Goal: Task Accomplishment & Management: Complete application form

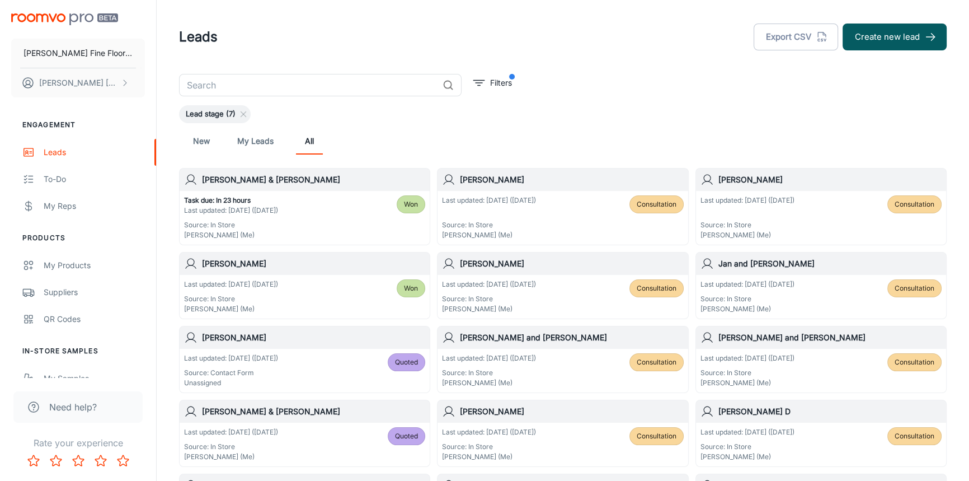
click at [246, 86] on input "text" at bounding box center [308, 85] width 259 height 22
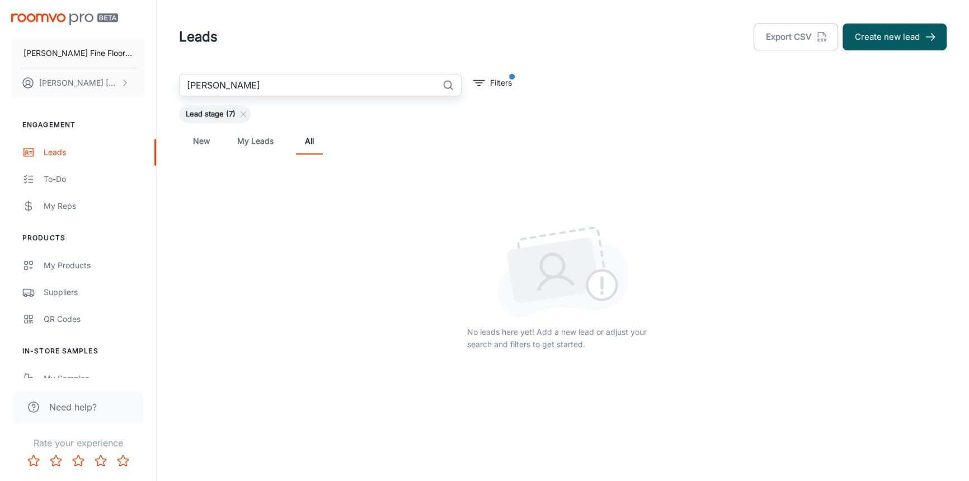
type input "[PERSON_NAME]"
click at [278, 124] on div "New My Leads All" at bounding box center [563, 141] width 768 height 36
drag, startPoint x: 262, startPoint y: 91, endPoint x: 126, endPoint y: 90, distance: 136.5
click at [127, 90] on div "[PERSON_NAME] Fine Floors, Inc [PERSON_NAME] Engagement Leads To-do My Reps Pro…" at bounding box center [484, 244] width 969 height 489
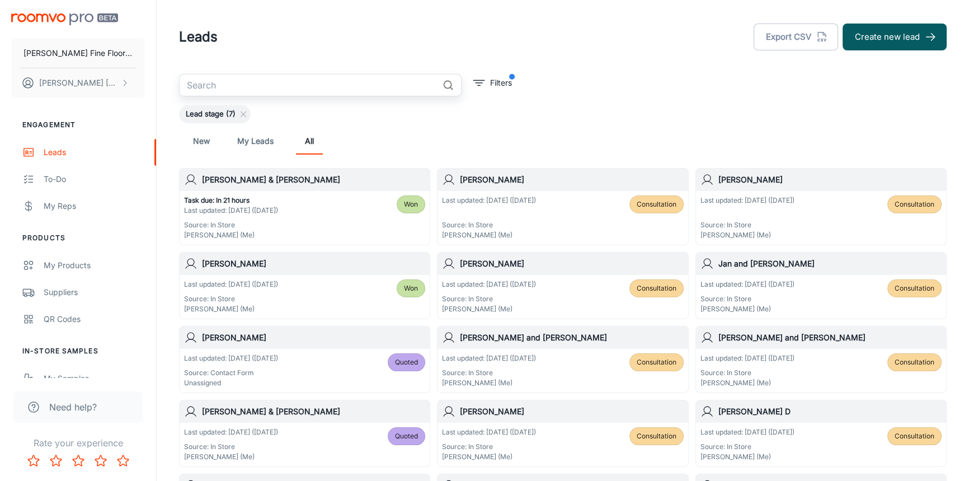
click at [250, 87] on input "text" at bounding box center [308, 85] width 259 height 22
click at [377, 128] on div "New My Leads All" at bounding box center [563, 141] width 750 height 27
click at [252, 88] on input "text" at bounding box center [308, 85] width 259 height 22
click at [520, 124] on div "New My Leads All" at bounding box center [563, 141] width 768 height 36
click at [271, 88] on input "text" at bounding box center [308, 85] width 259 height 22
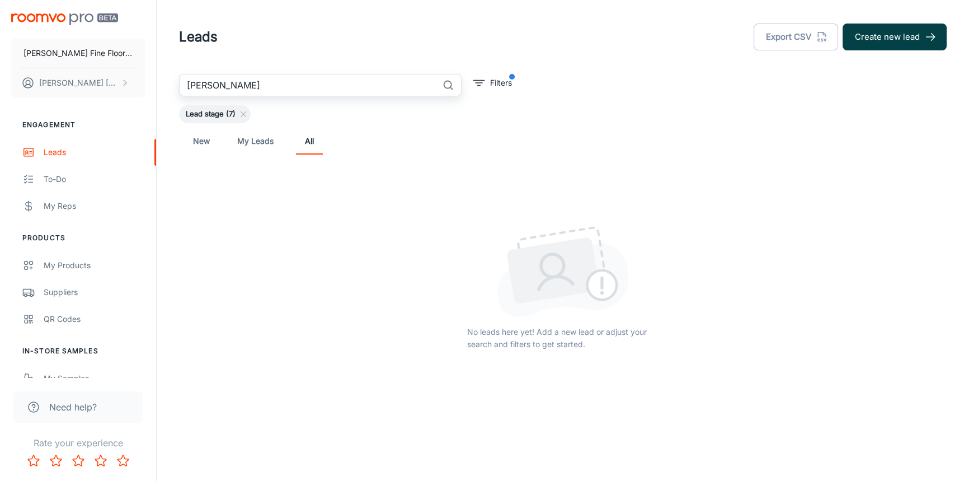
type input "[PERSON_NAME]"
click at [889, 36] on button "Create new lead" at bounding box center [895, 37] width 104 height 27
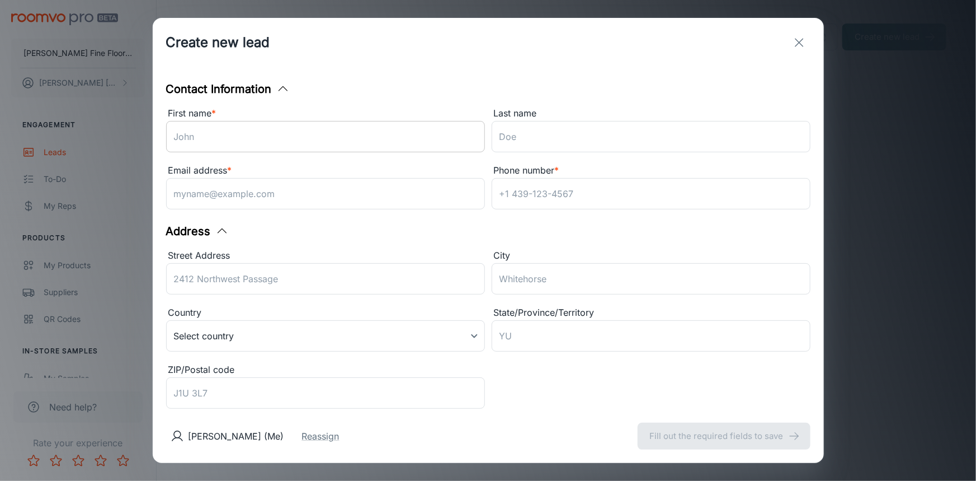
click at [272, 139] on input "First name *" at bounding box center [325, 136] width 319 height 31
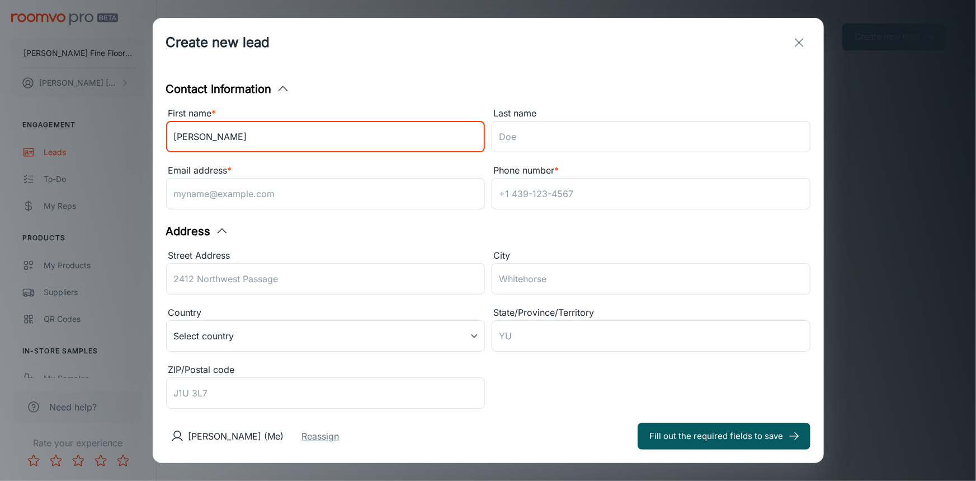
type input "[PERSON_NAME]"
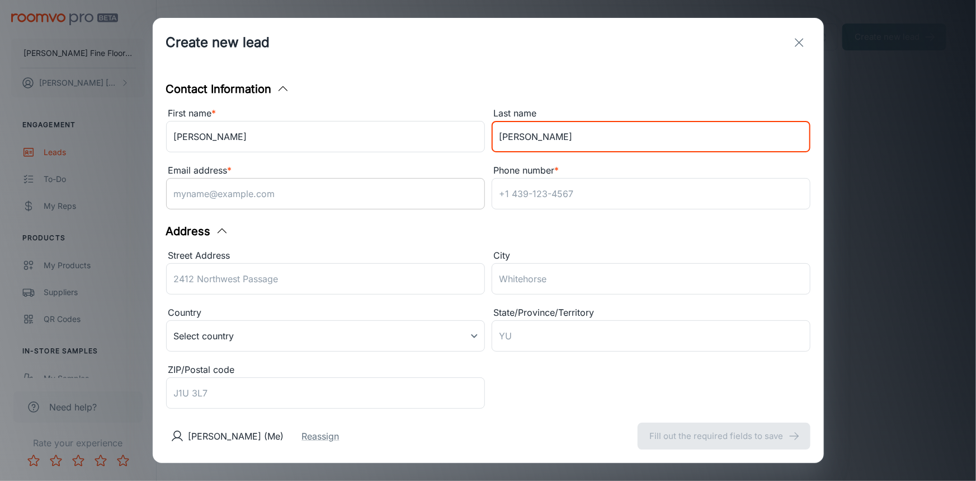
type input "[PERSON_NAME]"
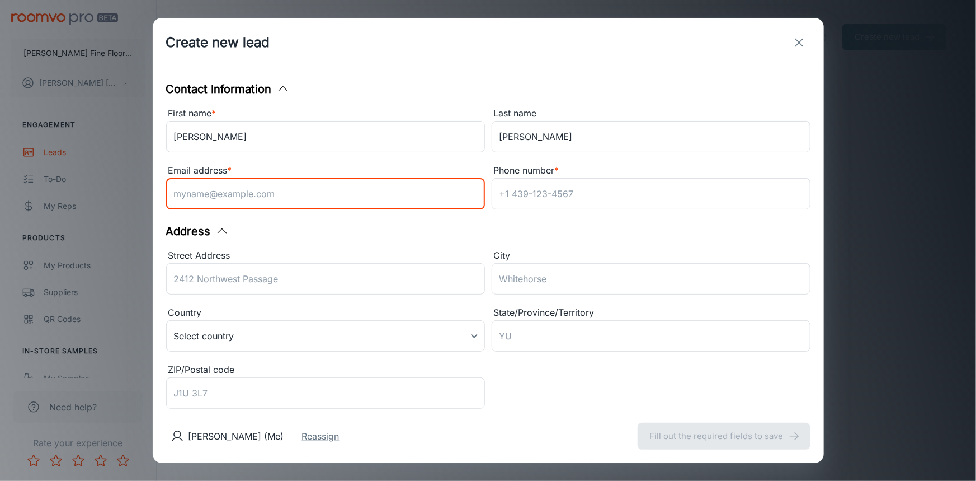
click at [235, 196] on input "Email address *" at bounding box center [325, 193] width 319 height 31
click at [566, 194] on input "Phone number *" at bounding box center [651, 193] width 319 height 31
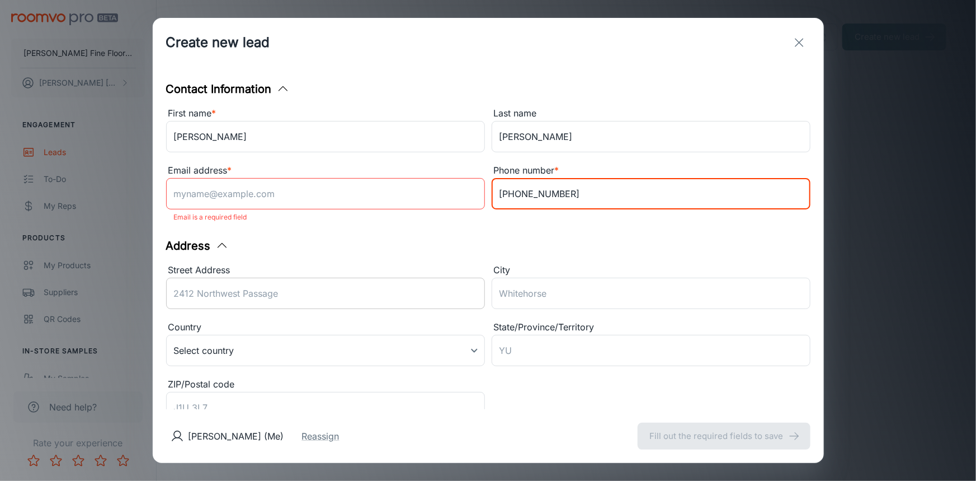
type input "[PHONE_NUMBER]"
click at [264, 297] on input "Street Address" at bounding box center [325, 293] width 319 height 31
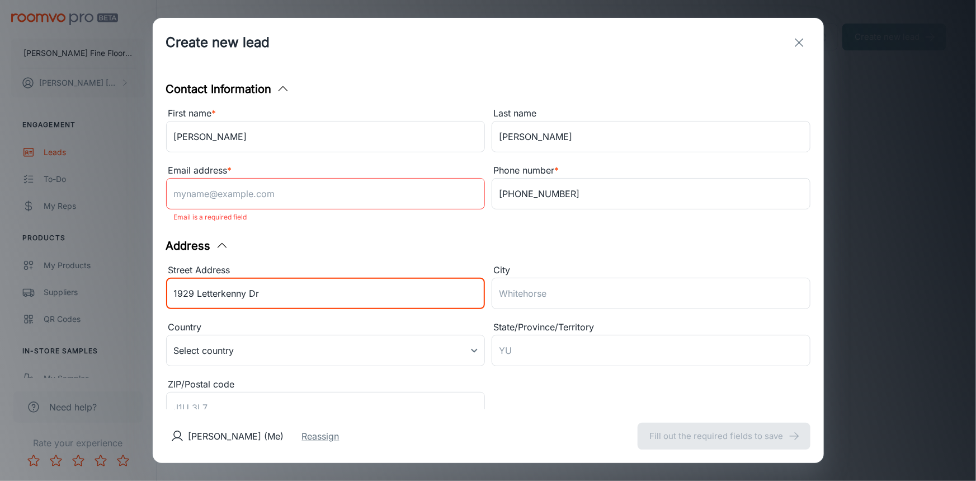
type input "1929 Letterkenny Dr"
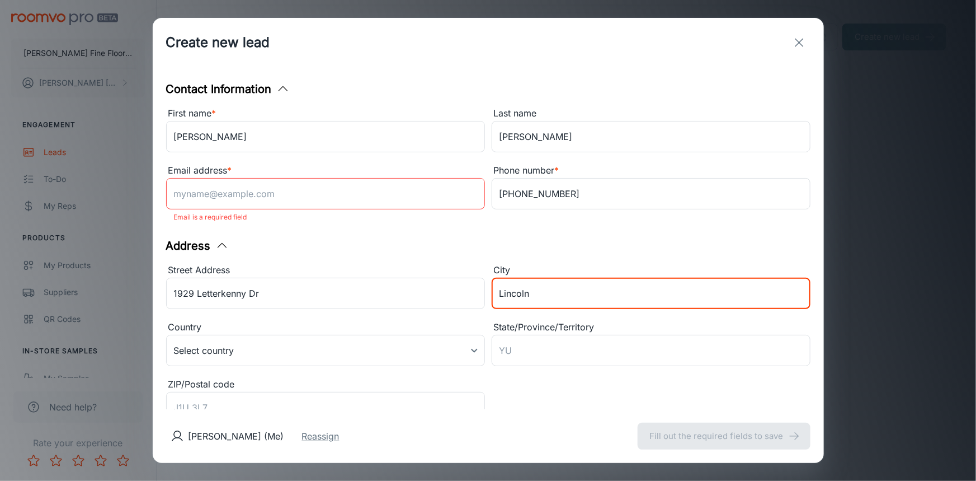
type input "Lincoln"
click at [274, 198] on input "Email address *" at bounding box center [325, 193] width 319 height 31
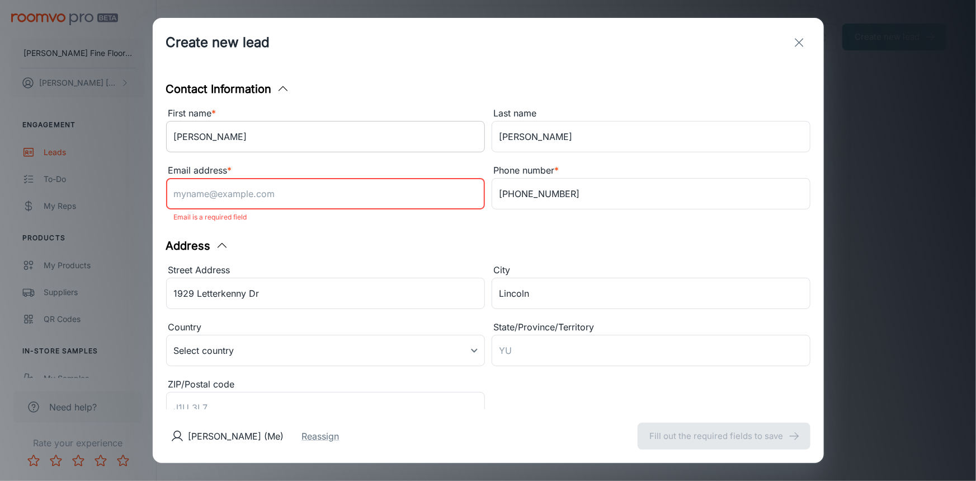
click at [208, 135] on input "[PERSON_NAME]" at bounding box center [325, 136] width 319 height 31
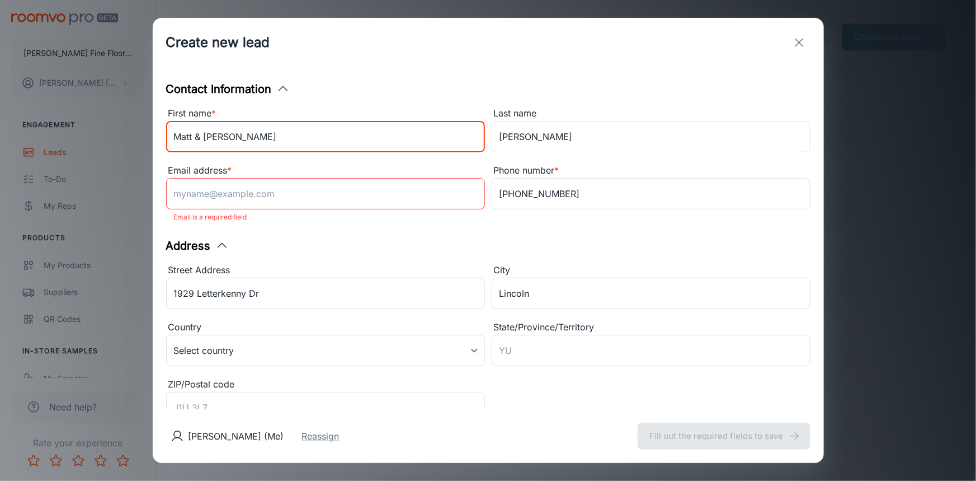
type input "Matt & [PERSON_NAME]"
click at [229, 195] on input "Email address *" at bounding box center [325, 193] width 319 height 31
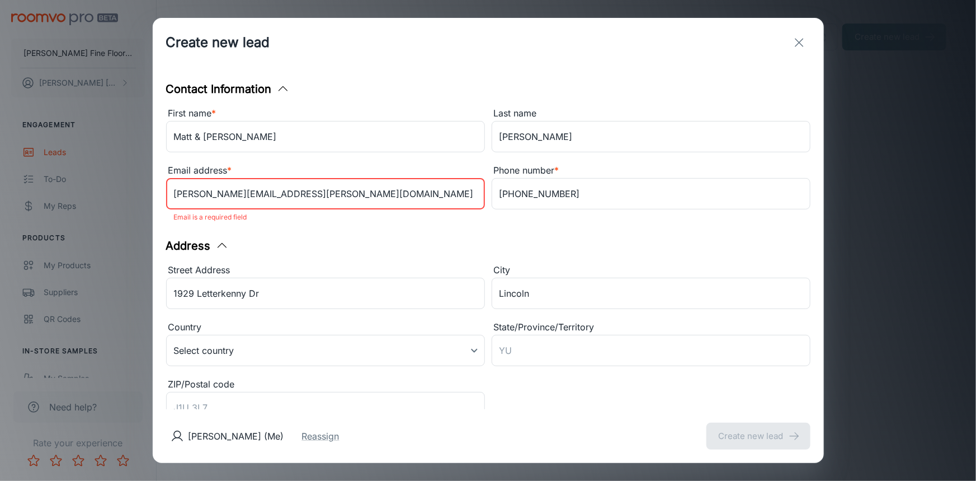
type input "[PERSON_NAME][EMAIL_ADDRESS][PERSON_NAME][DOMAIN_NAME]"
click at [503, 244] on div "Address" at bounding box center [488, 245] width 645 height 17
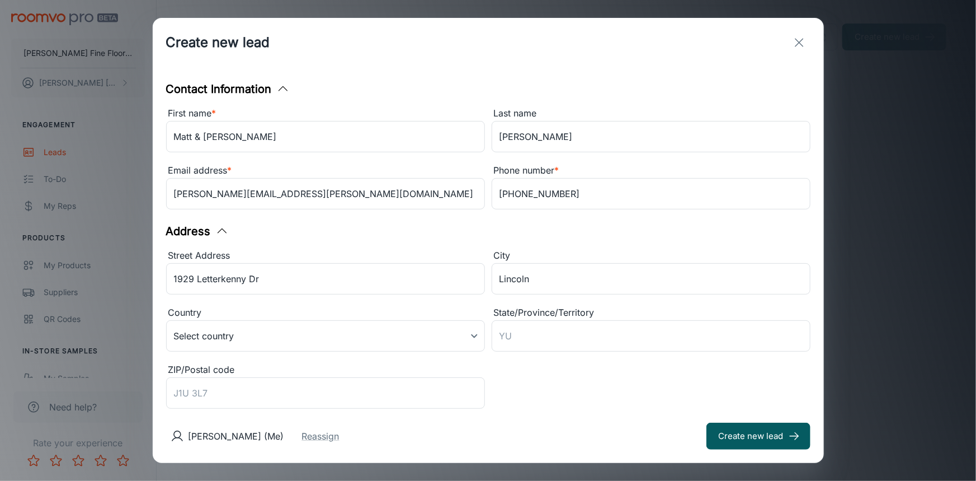
click at [558, 237] on div "Address" at bounding box center [488, 231] width 645 height 17
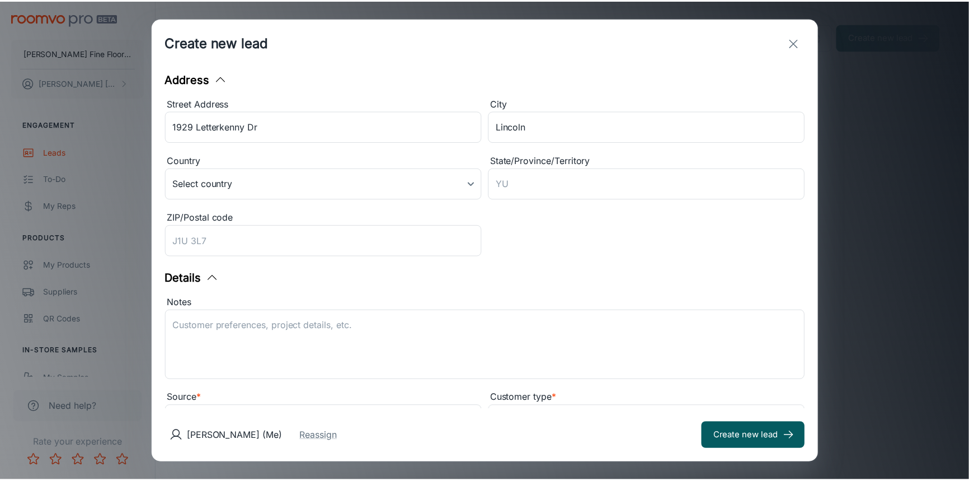
scroll to position [207, 0]
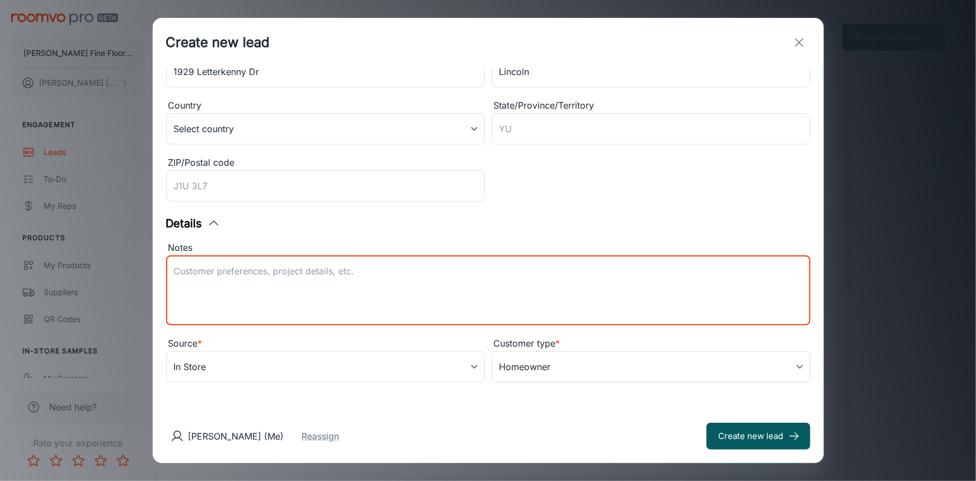
click at [461, 276] on textarea "Notes" at bounding box center [488, 290] width 629 height 51
click at [567, 196] on div "Street Address 1929 Letterkenny Dr ​ City [GEOGRAPHIC_DATA] ​ Country Select co…" at bounding box center [484, 120] width 651 height 171
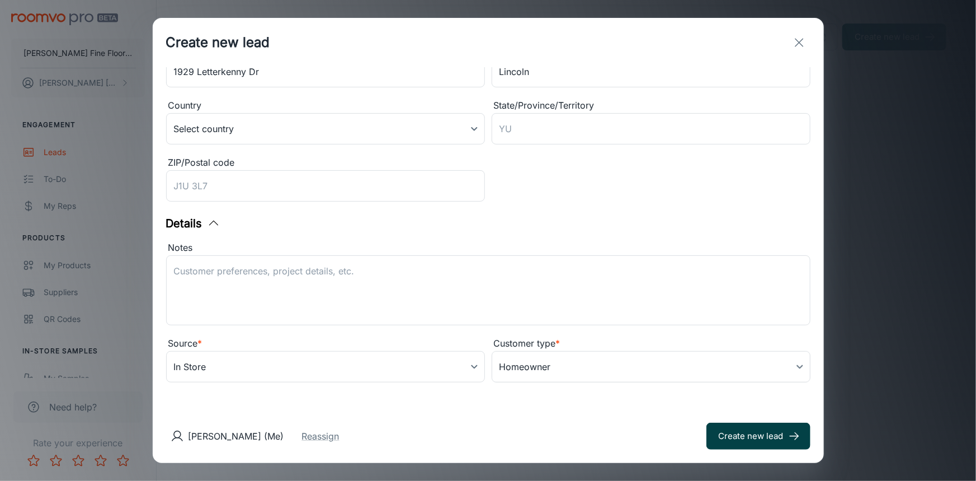
click at [741, 439] on button "Create new lead" at bounding box center [759, 435] width 104 height 27
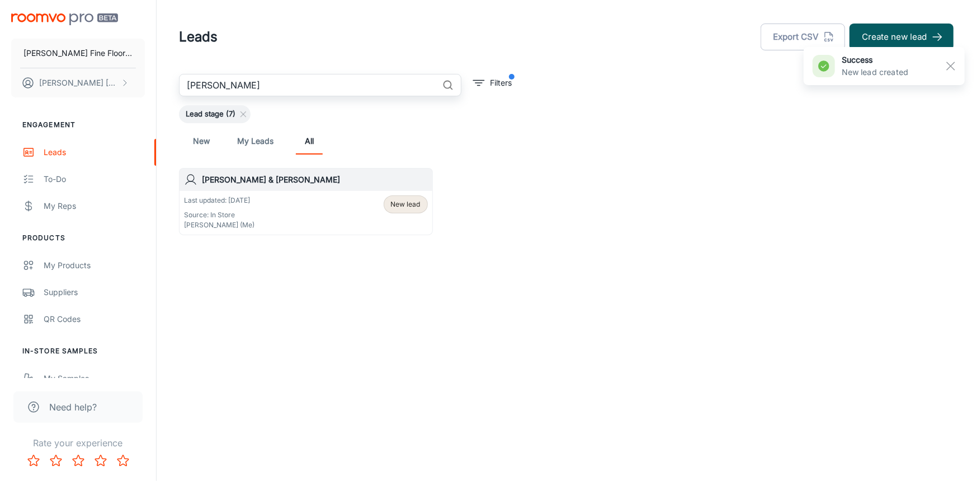
click at [379, 87] on input "[PERSON_NAME]" at bounding box center [308, 85] width 259 height 22
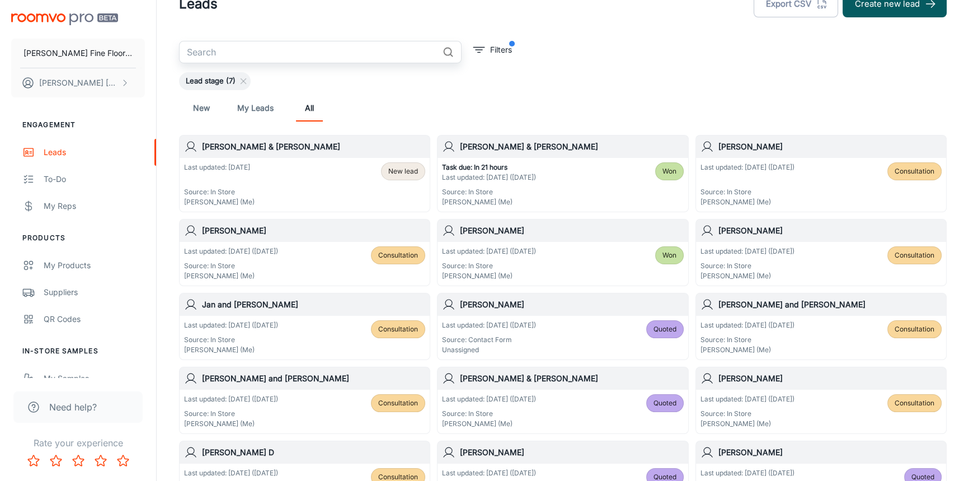
scroll to position [50, 0]
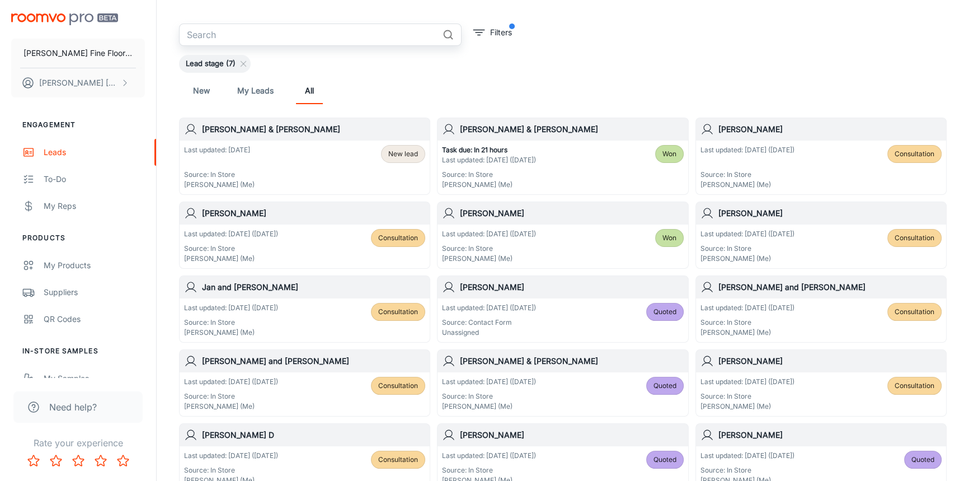
click at [304, 226] on div "Last updated: [DATE] ([DATE]) Source: In Store [PERSON_NAME] (Me) Consultation" at bounding box center [305, 246] width 250 height 44
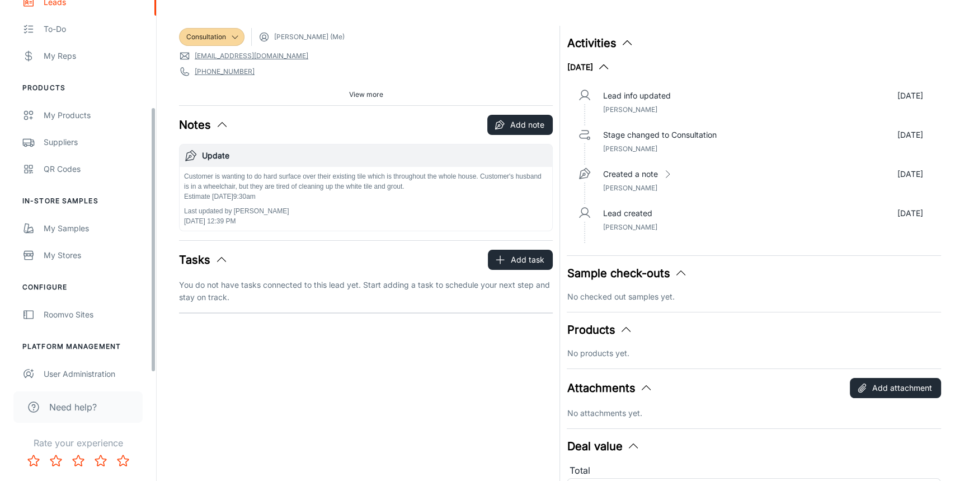
scroll to position [152, 0]
click at [68, 227] on div "My Samples" at bounding box center [94, 226] width 101 height 12
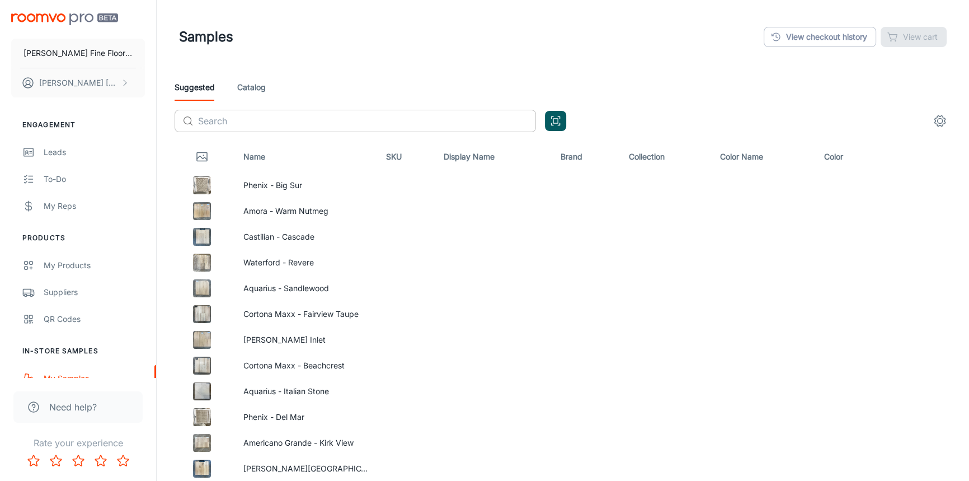
click at [300, 119] on input "text" at bounding box center [367, 121] width 338 height 22
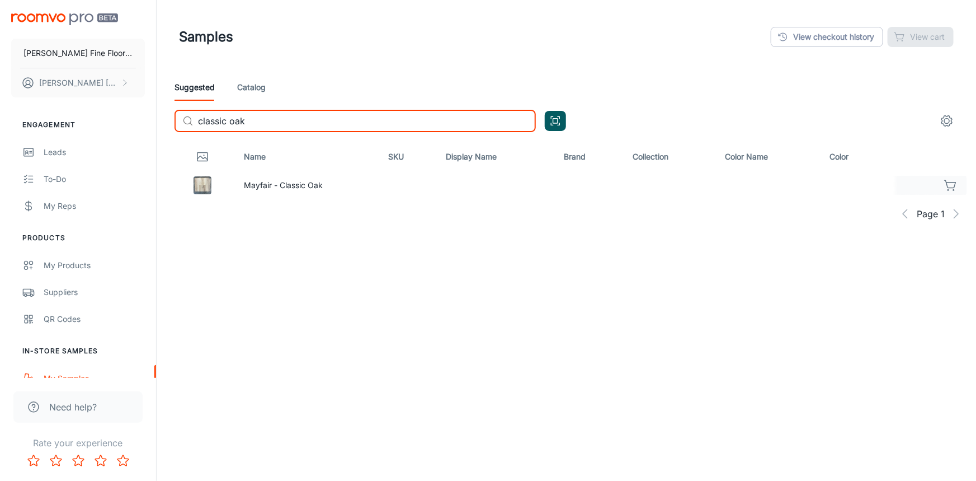
click at [954, 188] on icon "button" at bounding box center [951, 185] width 13 height 13
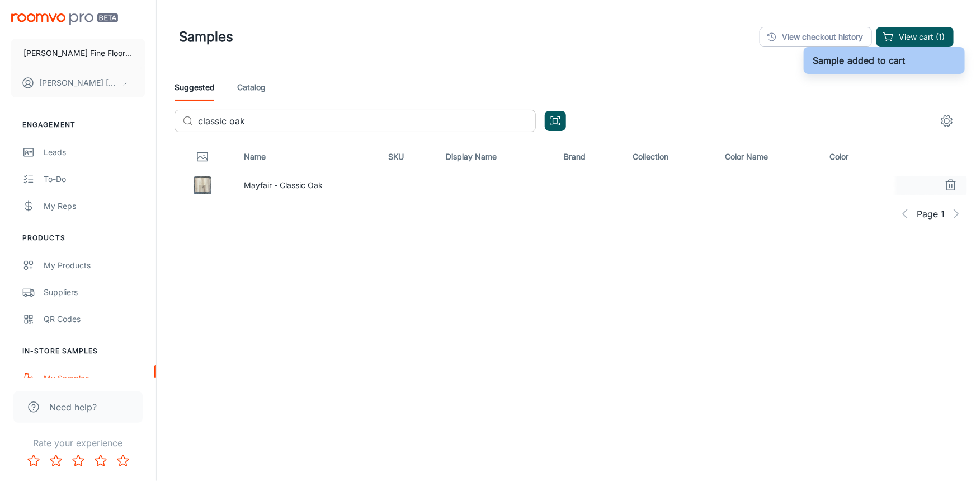
click at [295, 126] on input "classic oak" at bounding box center [367, 121] width 338 height 22
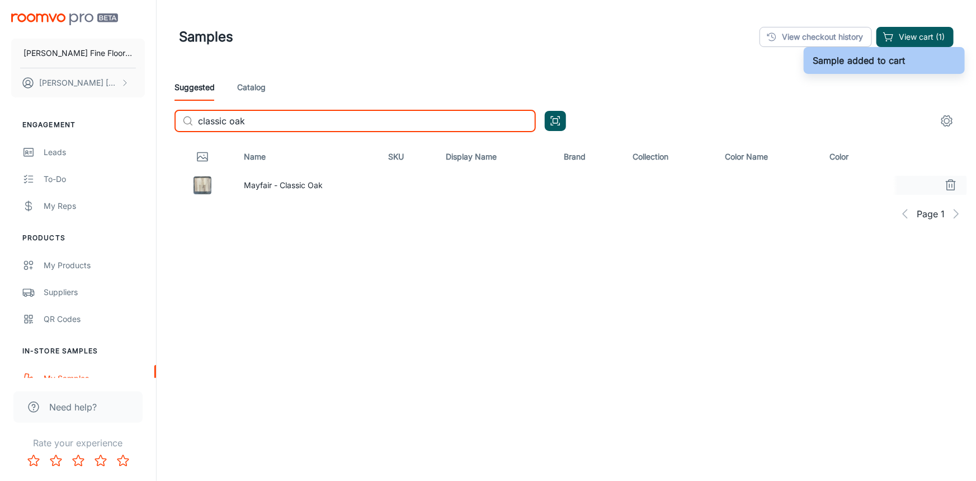
click at [295, 126] on input "classic oak" at bounding box center [367, 121] width 338 height 22
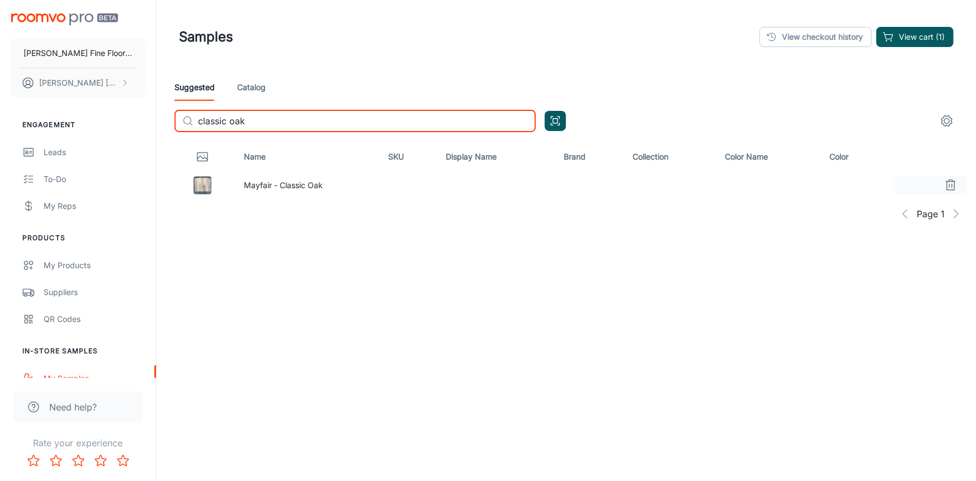
click at [295, 126] on input "classic oak" at bounding box center [367, 121] width 338 height 22
type input "taup"
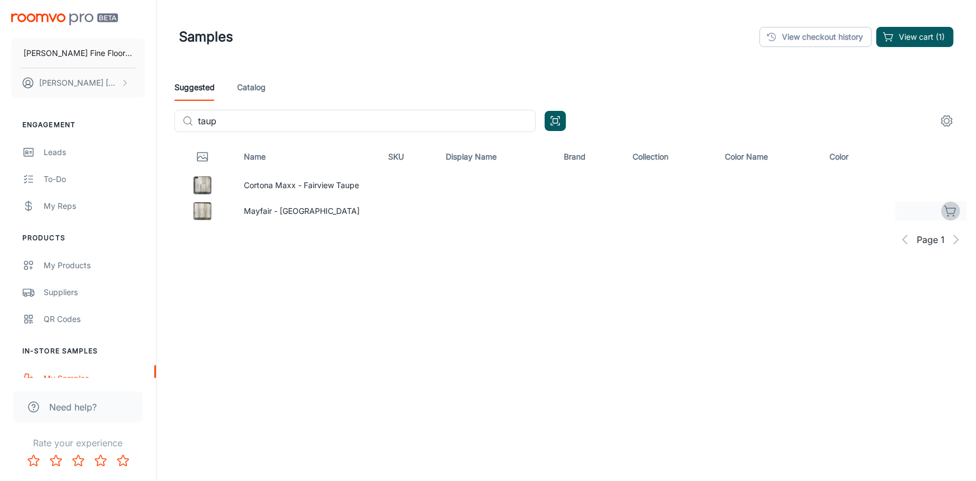
click at [949, 210] on icon "button" at bounding box center [951, 210] width 13 height 13
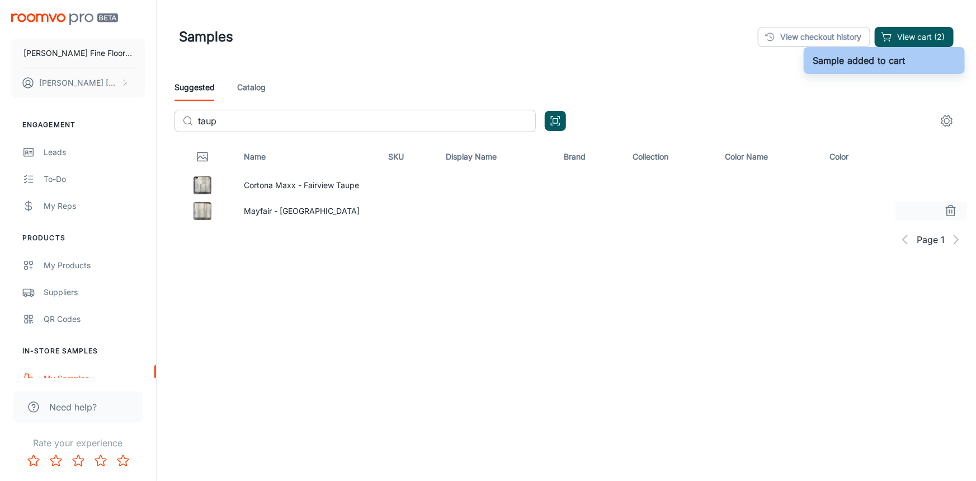
click at [252, 129] on input "taup" at bounding box center [367, 121] width 338 height 22
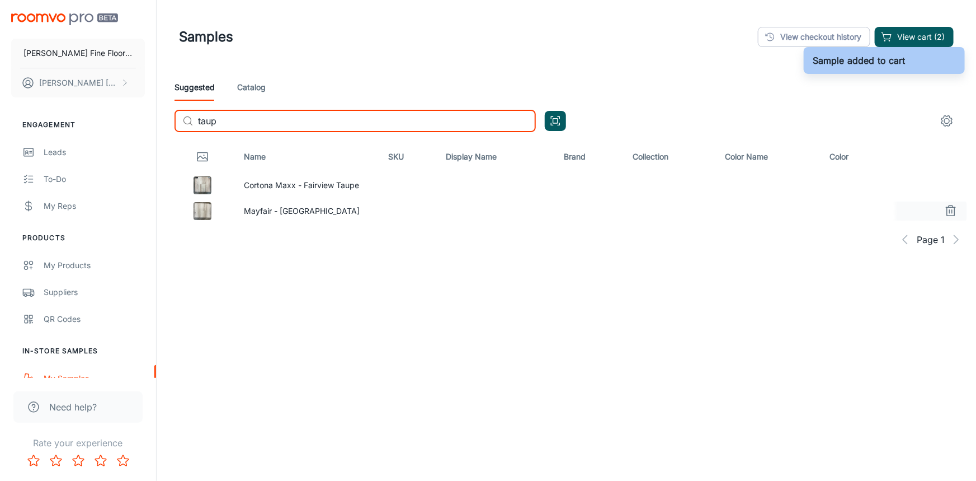
click at [252, 129] on input "taup" at bounding box center [367, 121] width 338 height 22
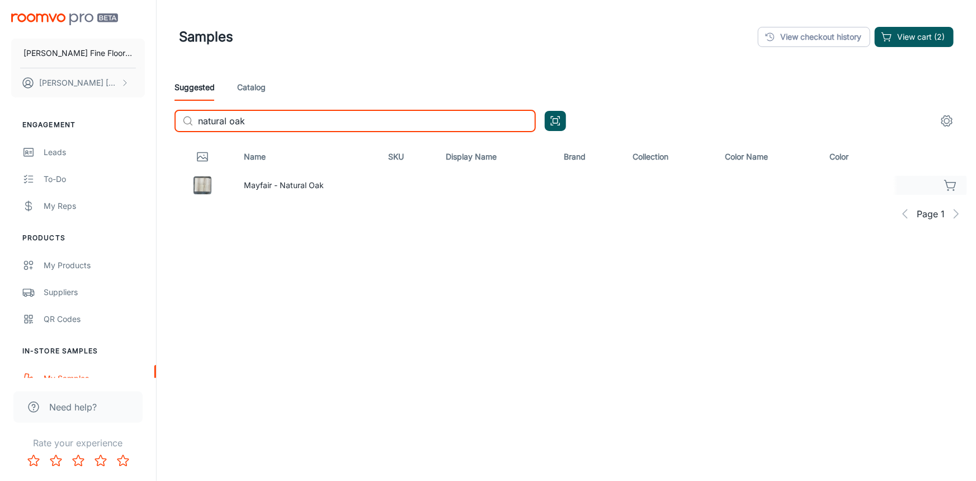
type input "natural oak"
click at [953, 187] on icon "button" at bounding box center [950, 184] width 11 height 8
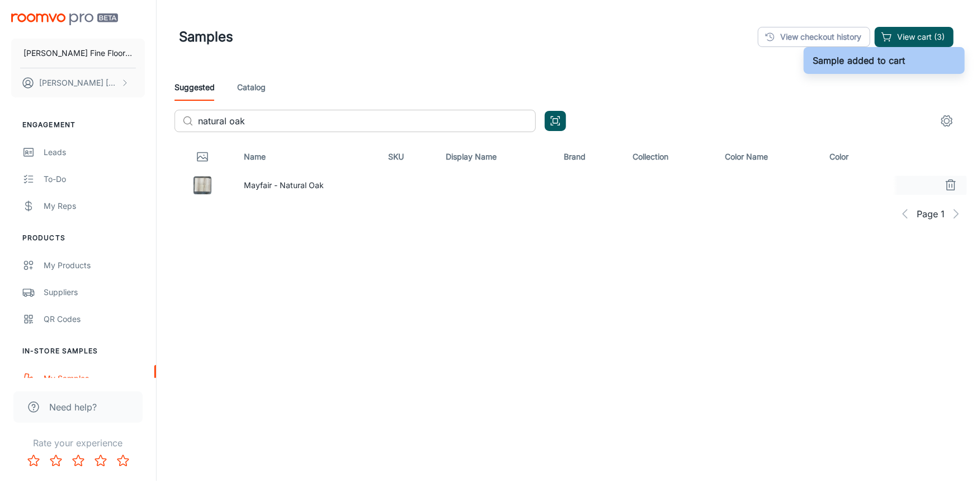
click at [369, 124] on input "natural oak" at bounding box center [367, 121] width 338 height 22
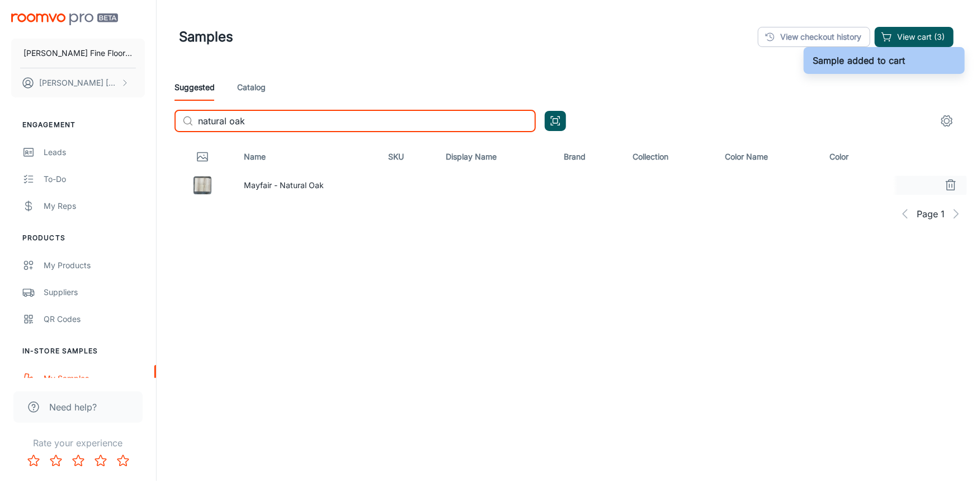
click at [369, 124] on input "natural oak" at bounding box center [367, 121] width 338 height 22
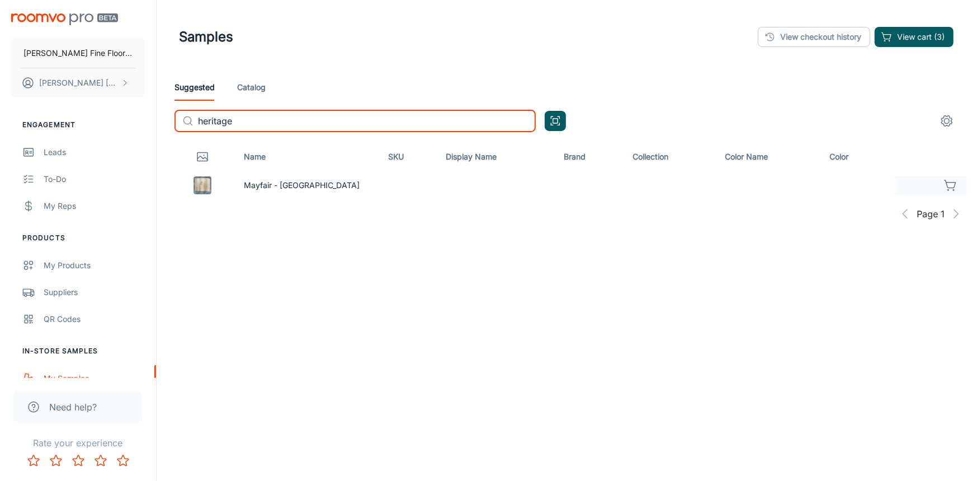
type input "heritage"
click at [960, 190] on div at bounding box center [934, 185] width 81 height 19
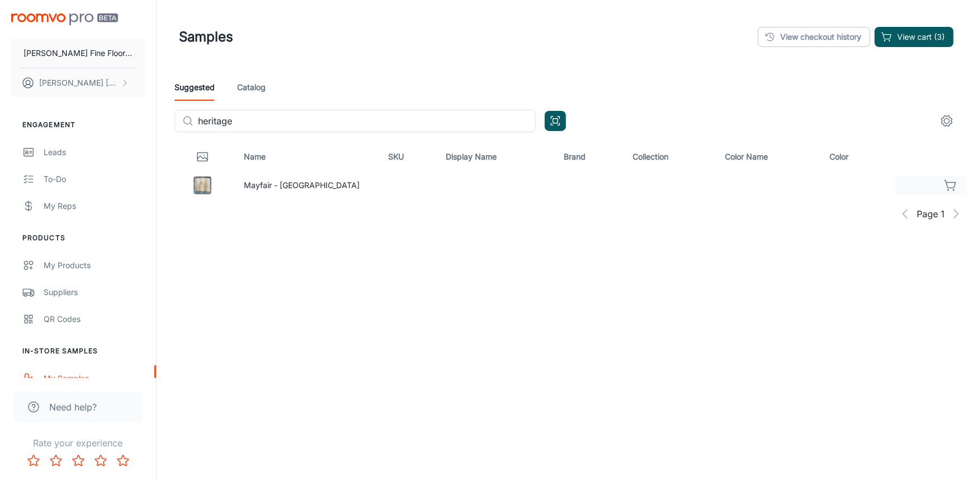
click at [950, 185] on icon "button" at bounding box center [951, 185] width 13 height 13
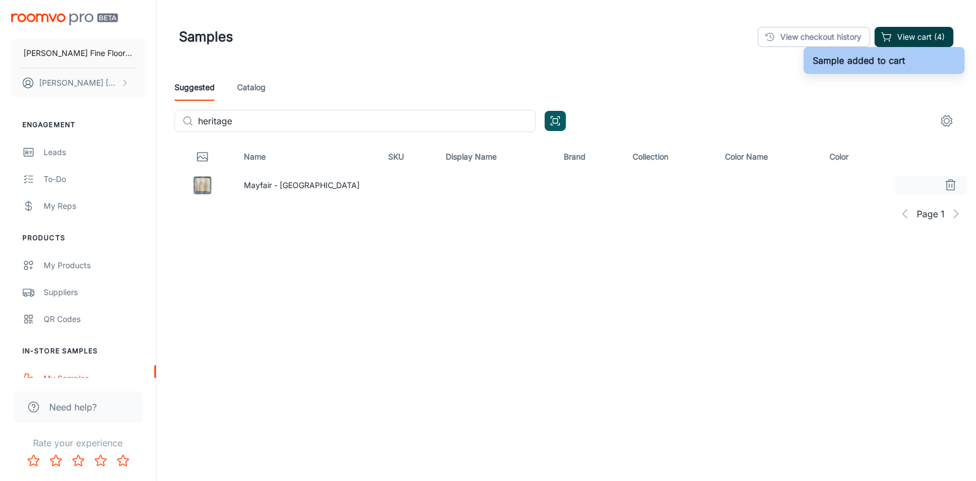
click at [914, 33] on button "View cart (4)" at bounding box center [914, 37] width 79 height 20
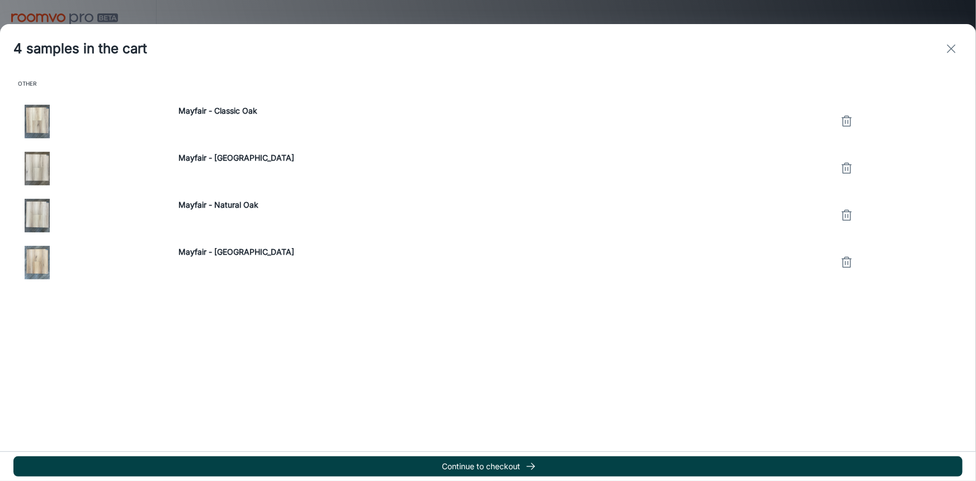
click at [498, 462] on button "Continue to checkout" at bounding box center [488, 466] width 950 height 20
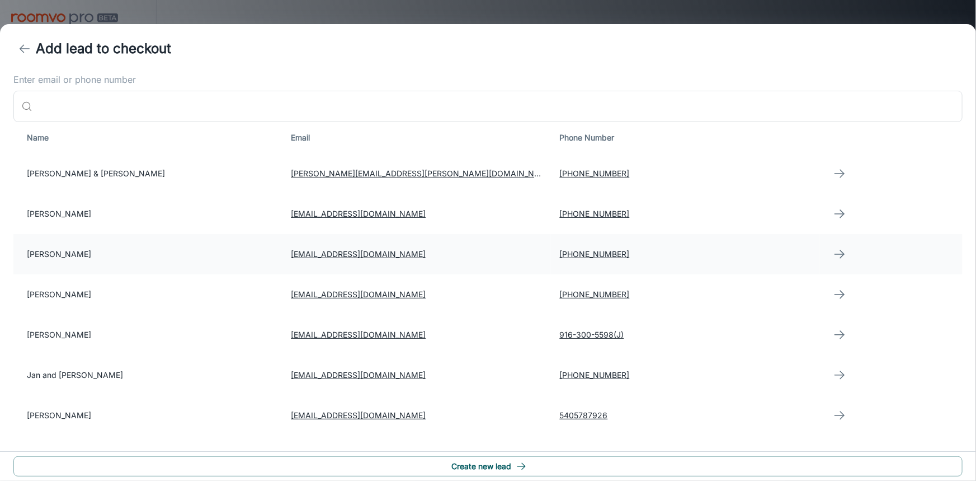
click at [88, 257] on td "[PERSON_NAME]" at bounding box center [147, 254] width 269 height 40
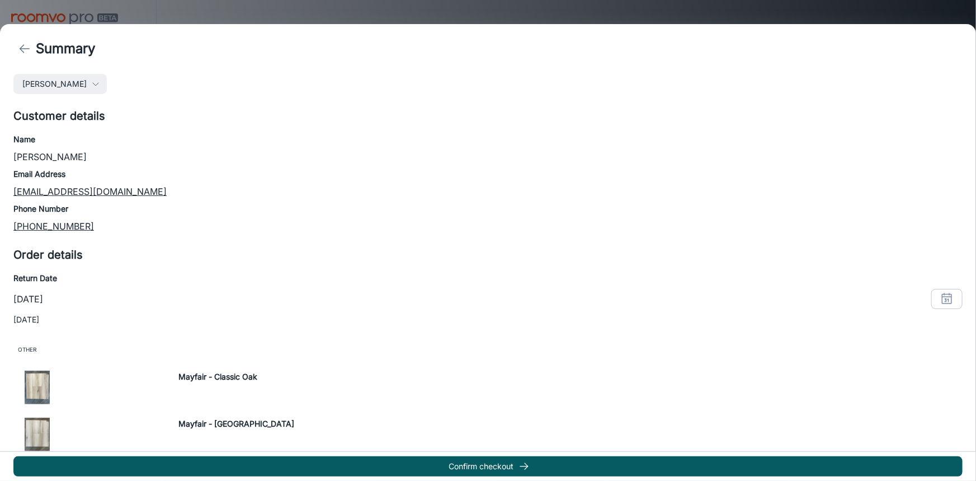
scroll to position [17, 0]
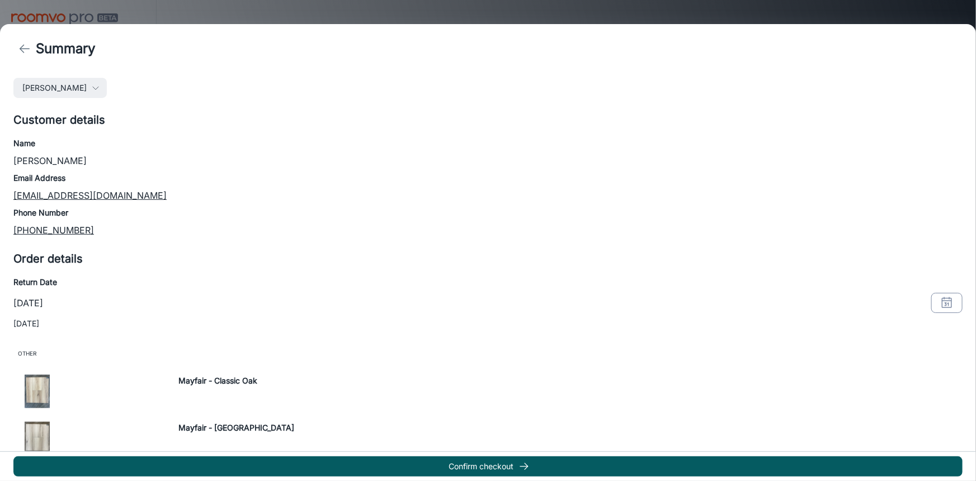
click at [946, 302] on icon "button" at bounding box center [947, 302] width 13 height 13
click at [868, 137] on button "1" at bounding box center [866, 140] width 20 height 20
click at [934, 279] on button "OK" at bounding box center [933, 277] width 36 height 20
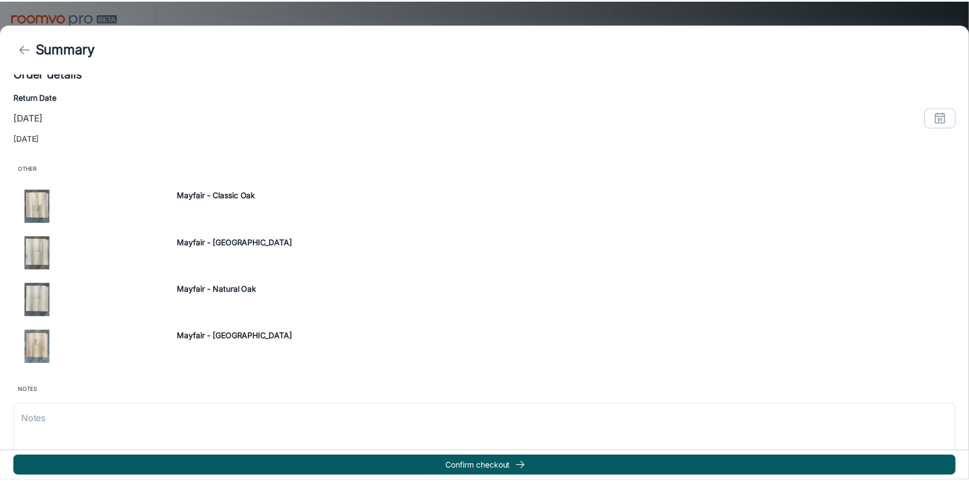
scroll to position [220, 0]
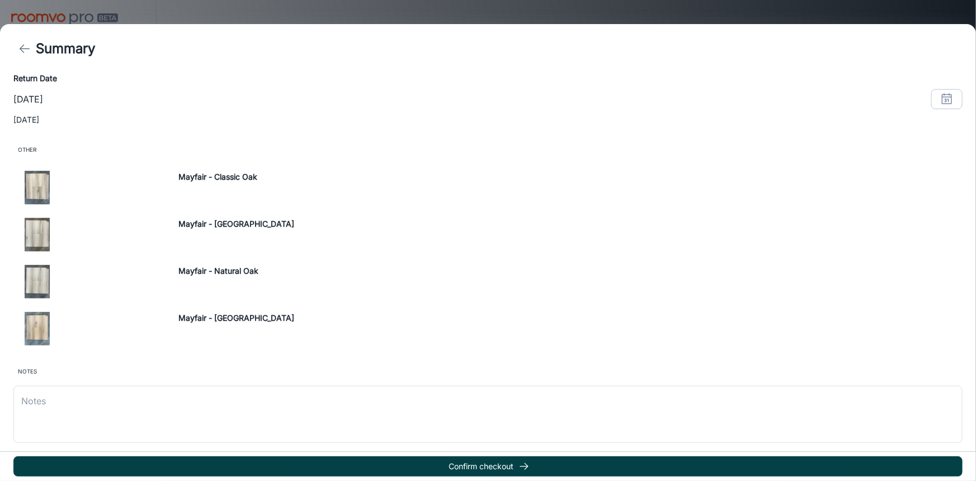
click at [498, 467] on button "Confirm checkout" at bounding box center [488, 466] width 950 height 20
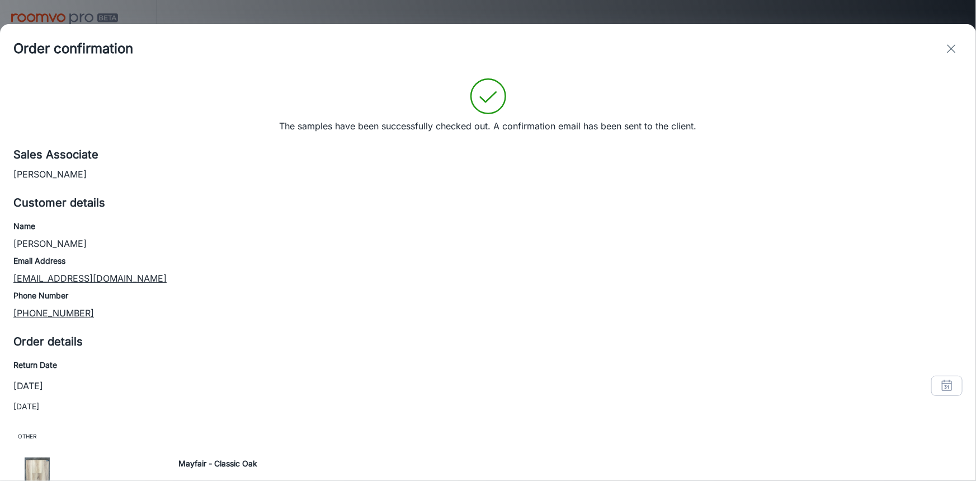
click at [954, 55] on icon "exit" at bounding box center [951, 48] width 13 height 13
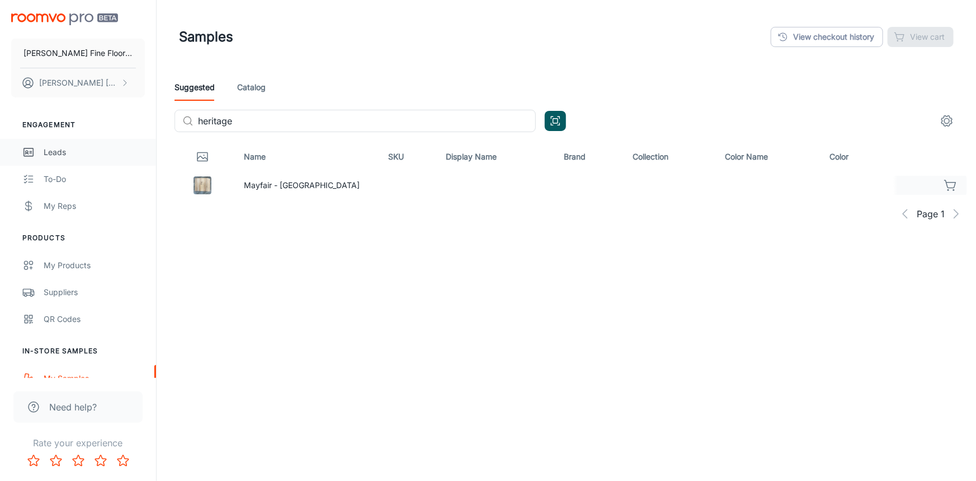
click at [63, 153] on div "Leads" at bounding box center [94, 152] width 101 height 12
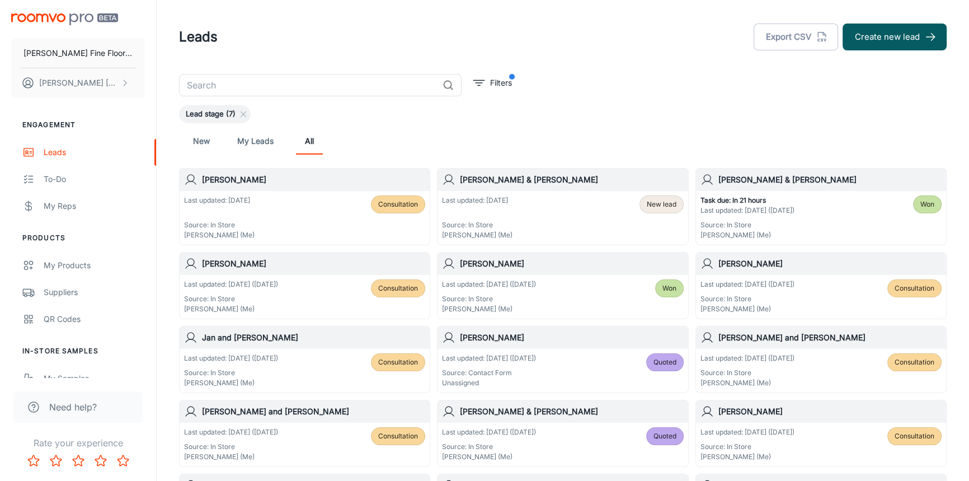
click at [543, 187] on div "[PERSON_NAME] & [PERSON_NAME]" at bounding box center [563, 179] width 250 height 22
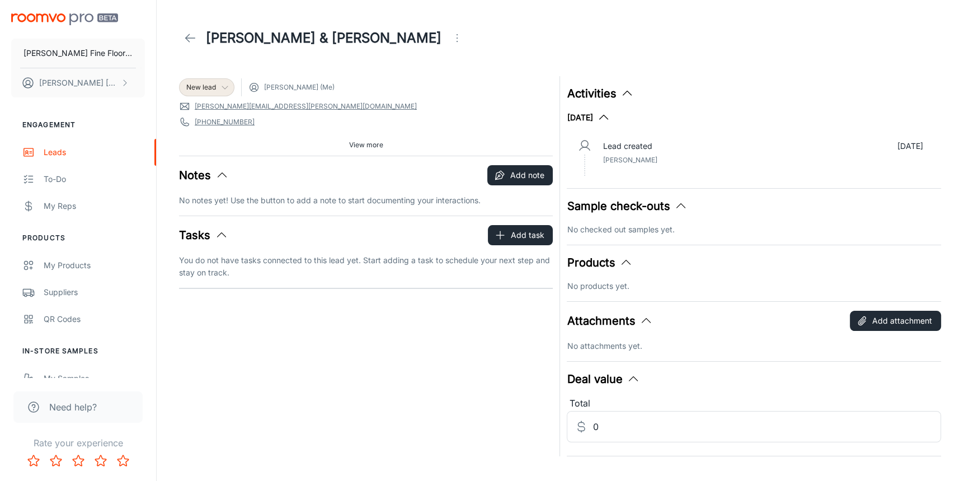
click at [224, 83] on icon at bounding box center [224, 87] width 9 height 9
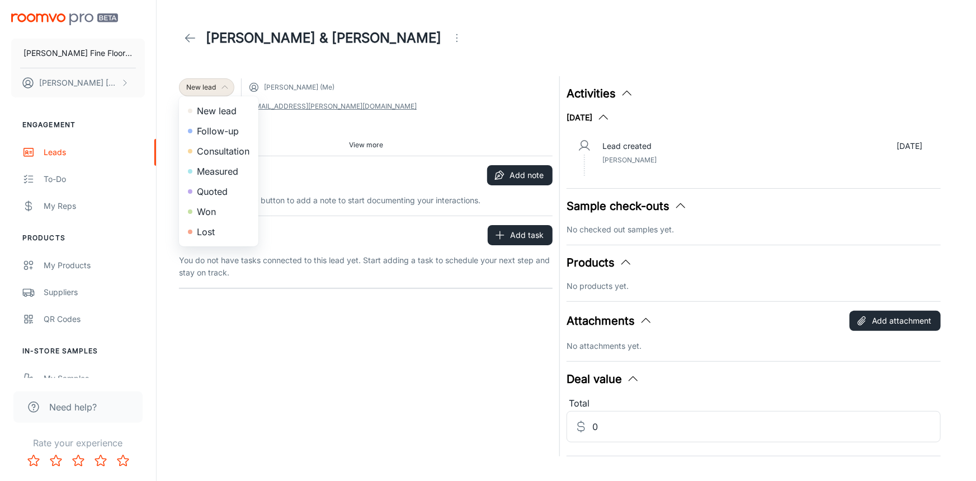
click at [218, 213] on li "Won" at bounding box center [218, 211] width 79 height 20
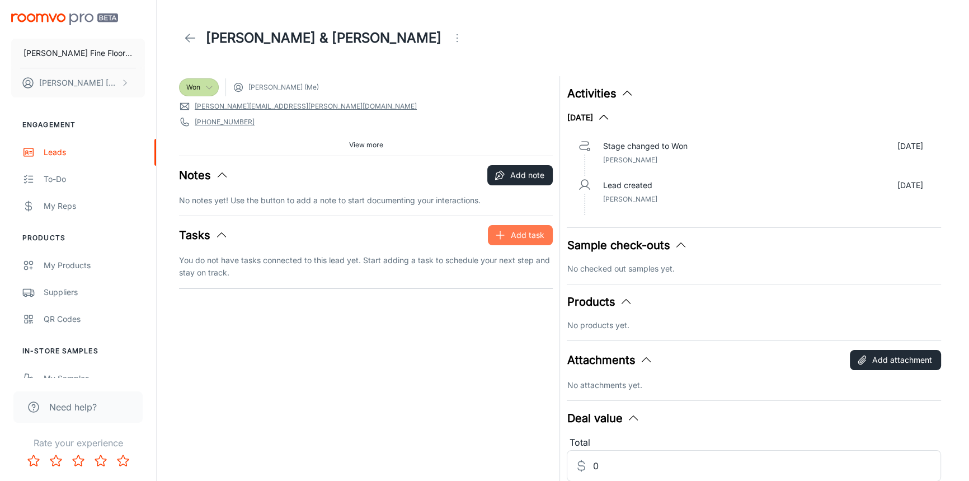
click at [528, 238] on button "Add task" at bounding box center [520, 235] width 65 height 20
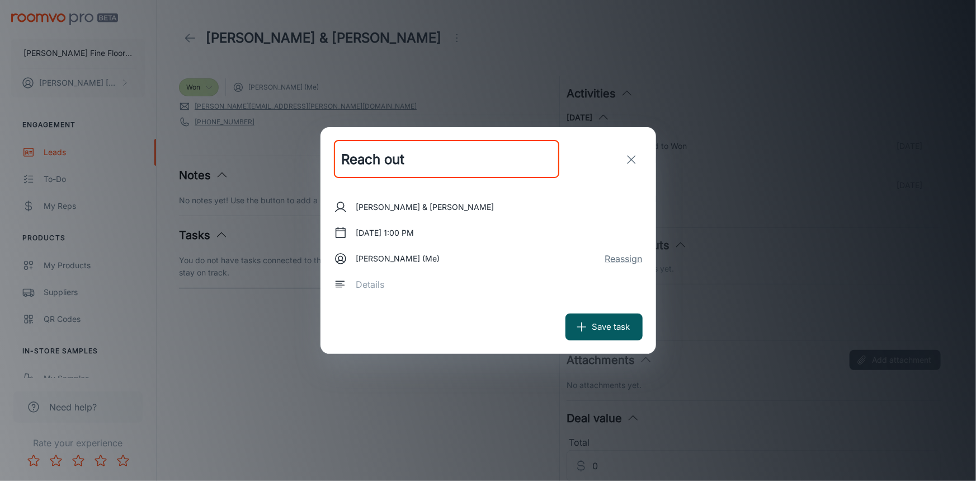
type input "Reach out"
click at [388, 289] on textarea at bounding box center [495, 284] width 279 height 13
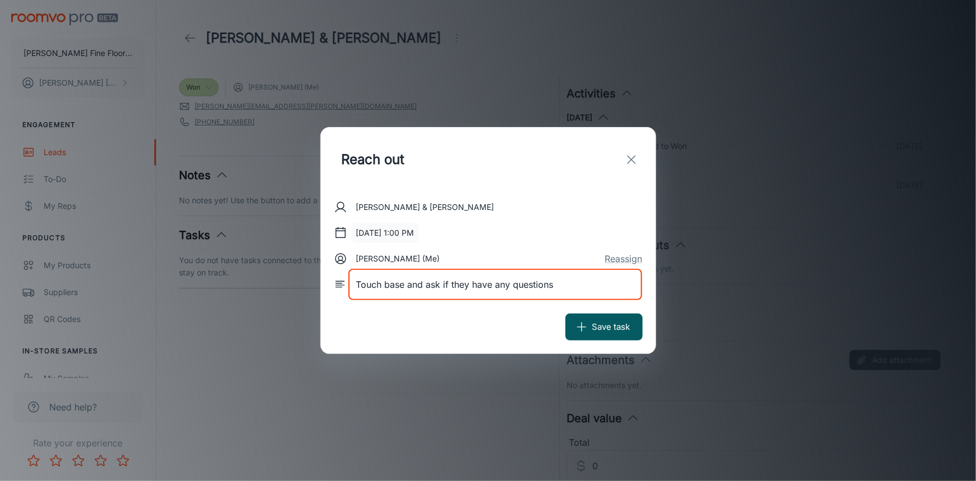
type textarea "Touch base and ask if they have any questions"
click at [386, 230] on button "[DATE] 1:00 PM" at bounding box center [385, 233] width 67 height 20
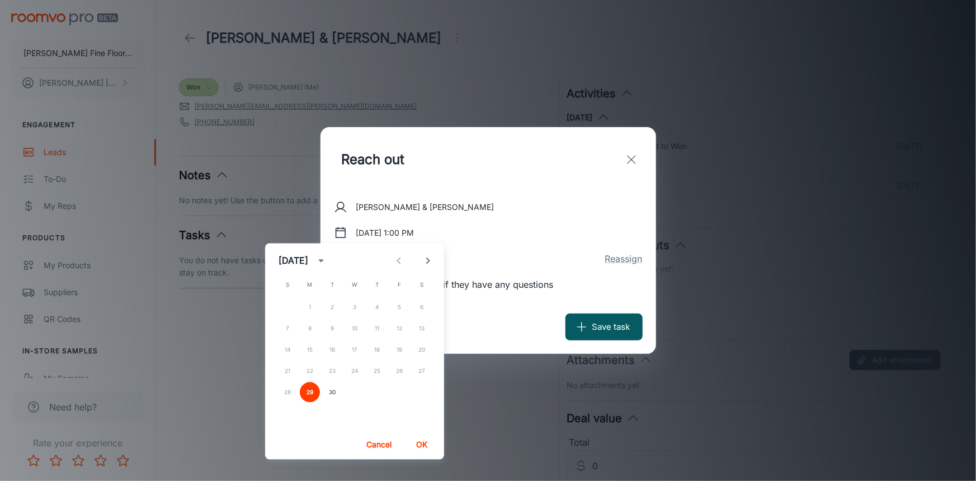
click at [428, 262] on icon "Next month" at bounding box center [428, 260] width 4 height 7
click at [402, 309] on button "3" at bounding box center [399, 307] width 20 height 20
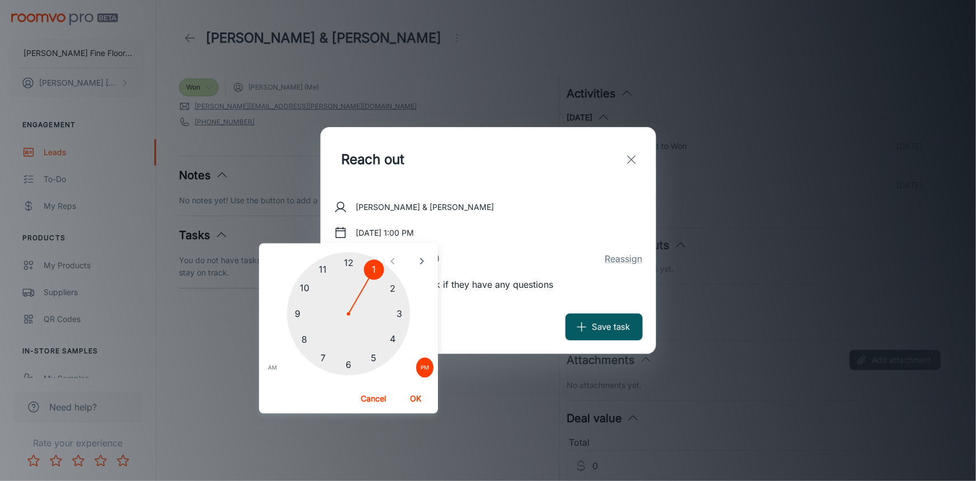
click at [294, 313] on div at bounding box center [348, 313] width 123 height 123
click at [274, 369] on span "AM" at bounding box center [274, 367] width 9 height 11
click at [414, 397] on button "OK" at bounding box center [418, 399] width 36 height 20
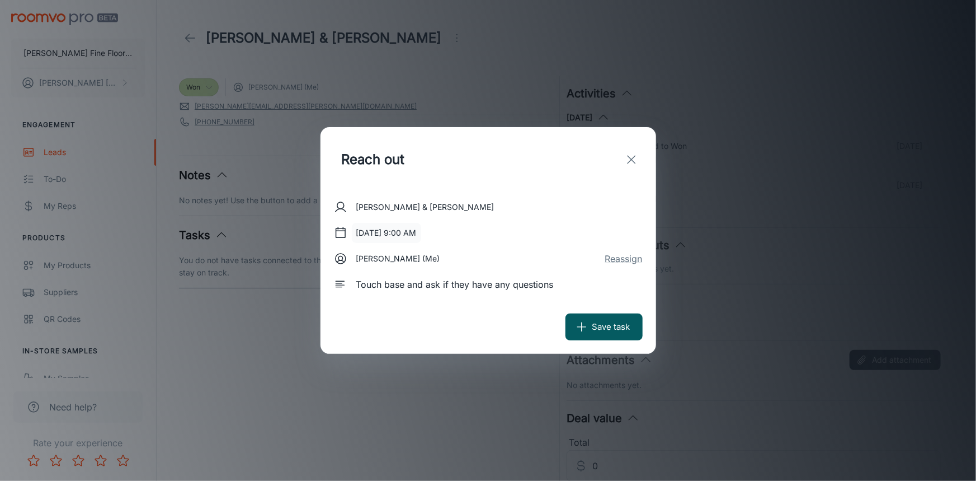
click at [421, 233] on button "[DATE] 9:00 AM" at bounding box center [386, 233] width 69 height 20
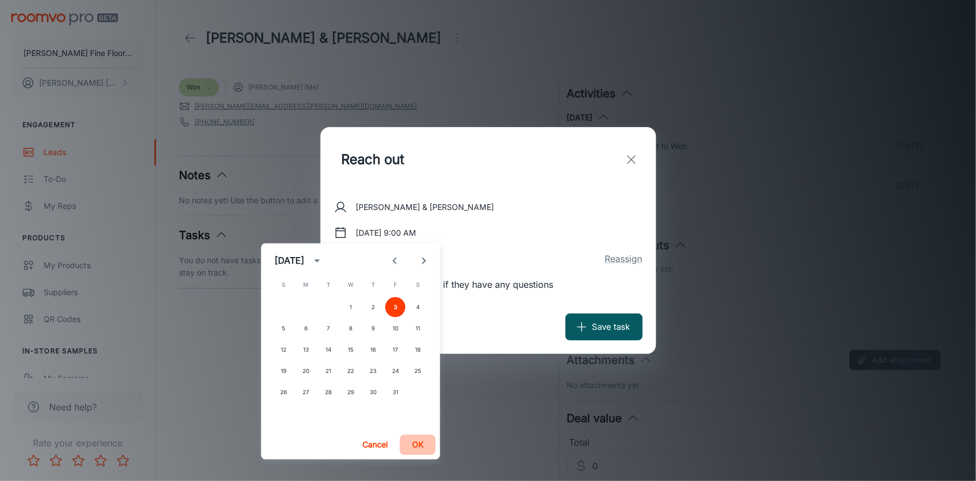
click at [416, 442] on button "OK" at bounding box center [418, 445] width 36 height 20
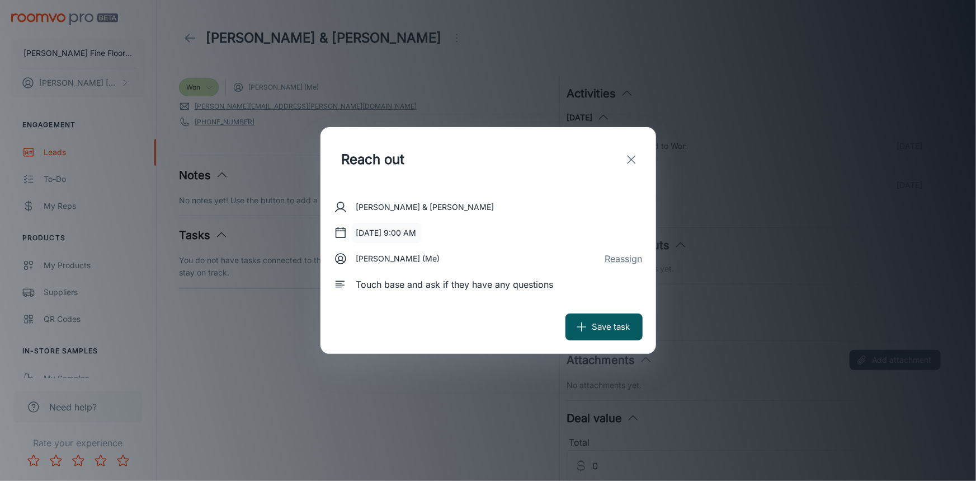
click at [421, 234] on button "[DATE] 9:00 AM" at bounding box center [386, 233] width 69 height 20
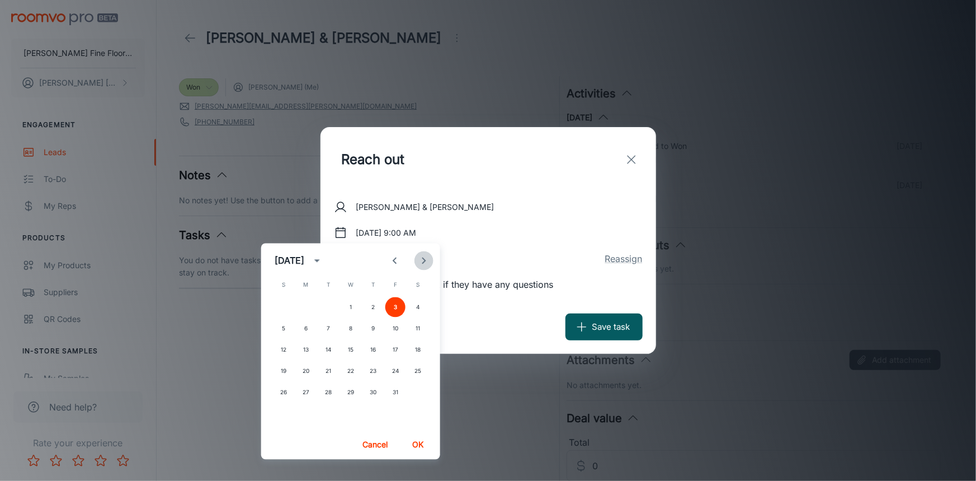
click at [422, 254] on icon "Next month" at bounding box center [423, 260] width 13 height 13
click at [397, 258] on icon "Previous month" at bounding box center [394, 260] width 13 height 13
click at [423, 446] on button "OK" at bounding box center [418, 445] width 36 height 20
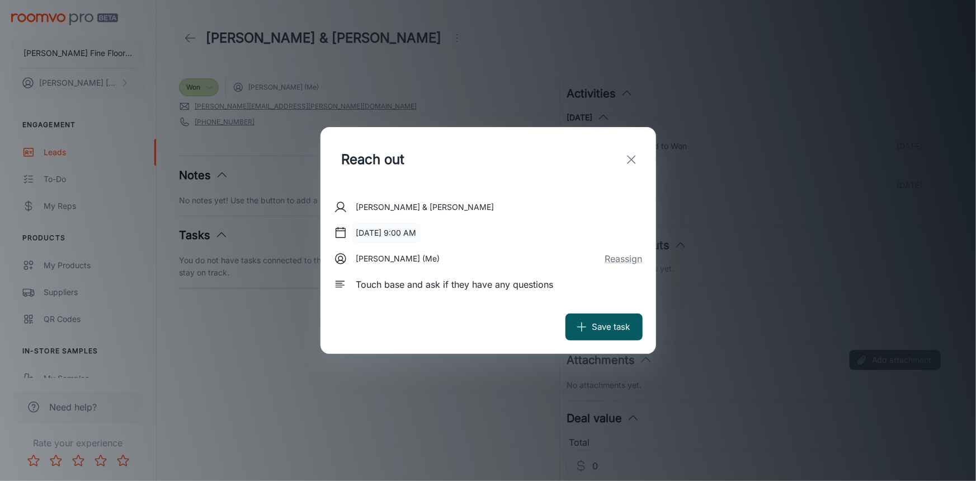
click at [363, 229] on button "[DATE] 9:00 AM" at bounding box center [386, 233] width 69 height 20
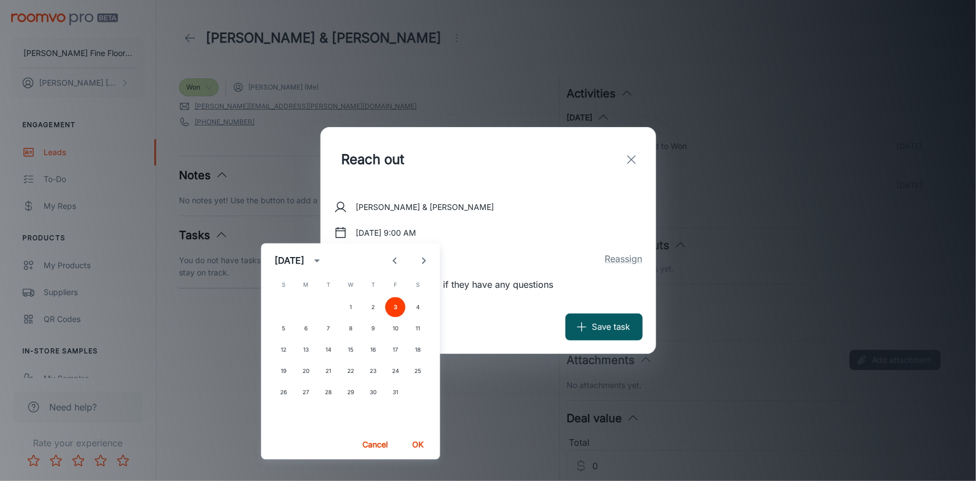
click at [429, 448] on button "OK" at bounding box center [418, 445] width 36 height 20
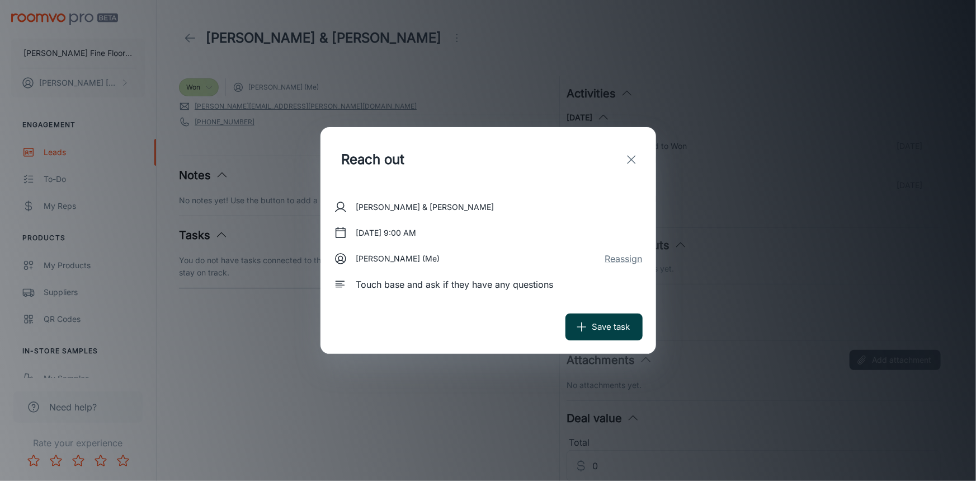
click at [607, 327] on button "Save task" at bounding box center [604, 326] width 77 height 27
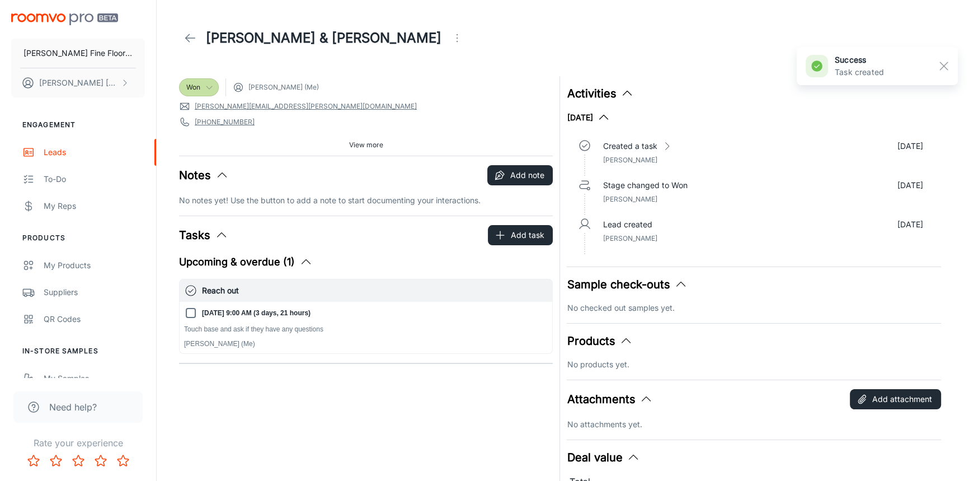
click at [189, 38] on line at bounding box center [191, 38] width 10 height 0
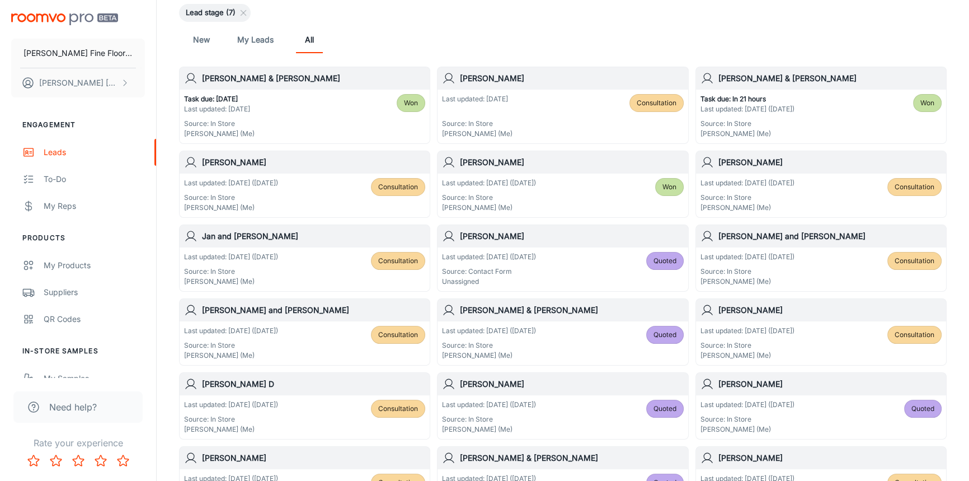
scroll to position [152, 0]
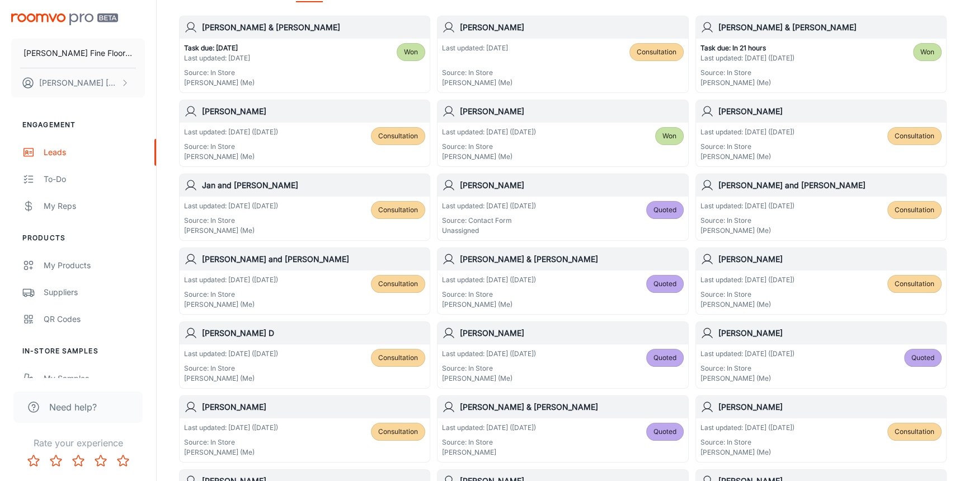
click at [556, 196] on div "Last updated: [DATE] ([DATE]) Source: Contact Form Unassigned Quoted" at bounding box center [563, 218] width 250 height 44
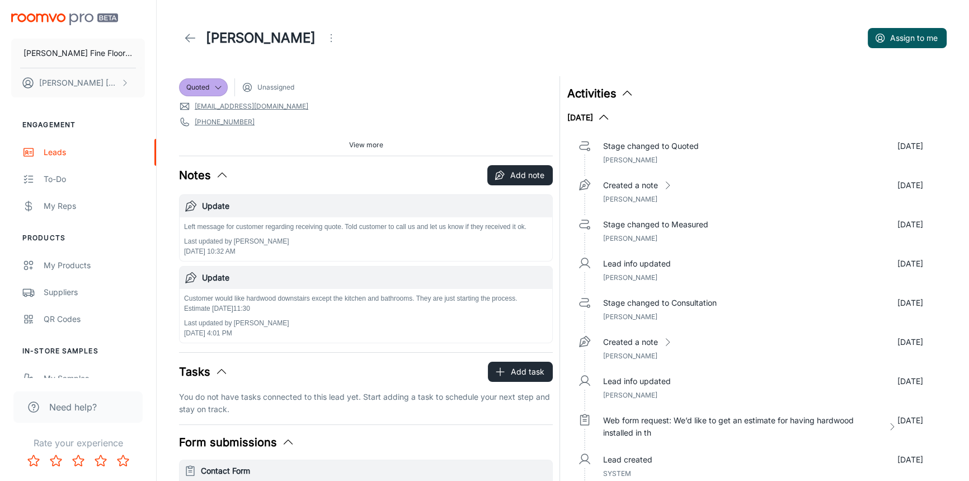
click at [190, 36] on icon at bounding box center [190, 37] width 13 height 13
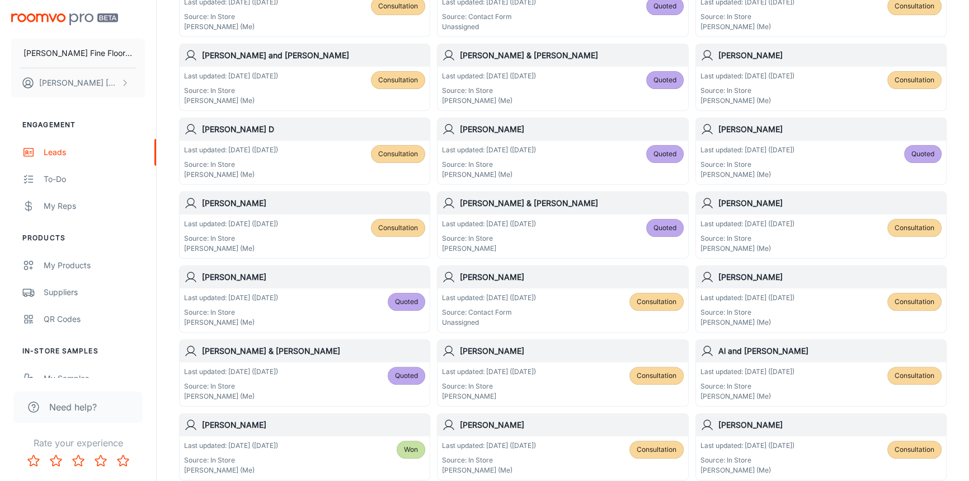
scroll to position [407, 0]
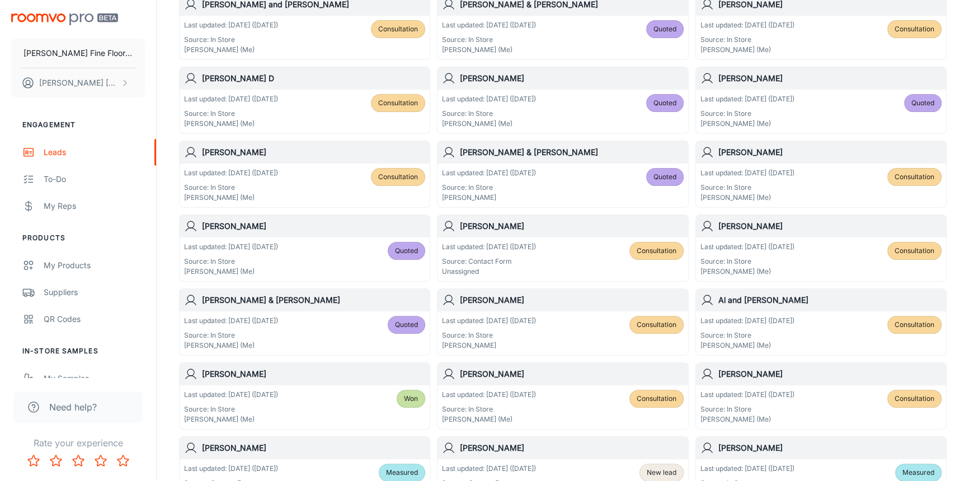
click at [306, 153] on h6 "[PERSON_NAME]" at bounding box center [313, 152] width 223 height 12
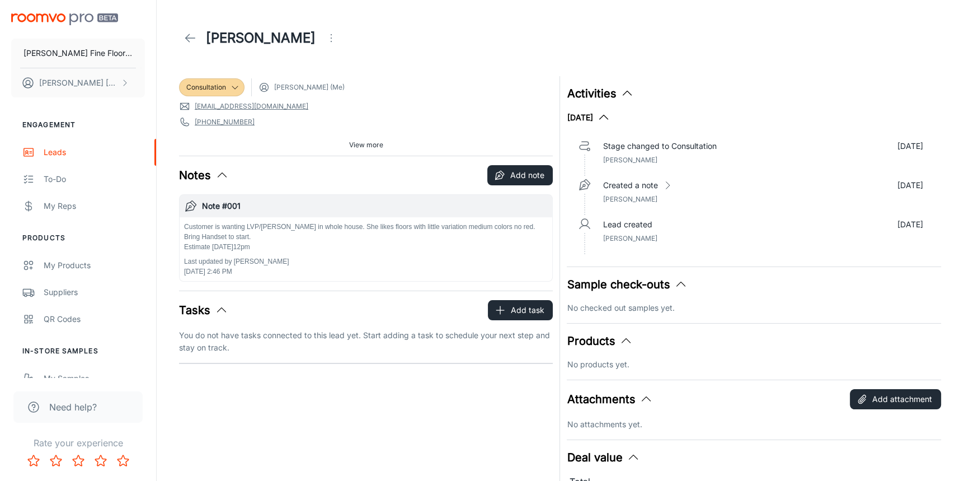
click at [377, 144] on span "View more" at bounding box center [366, 145] width 34 height 10
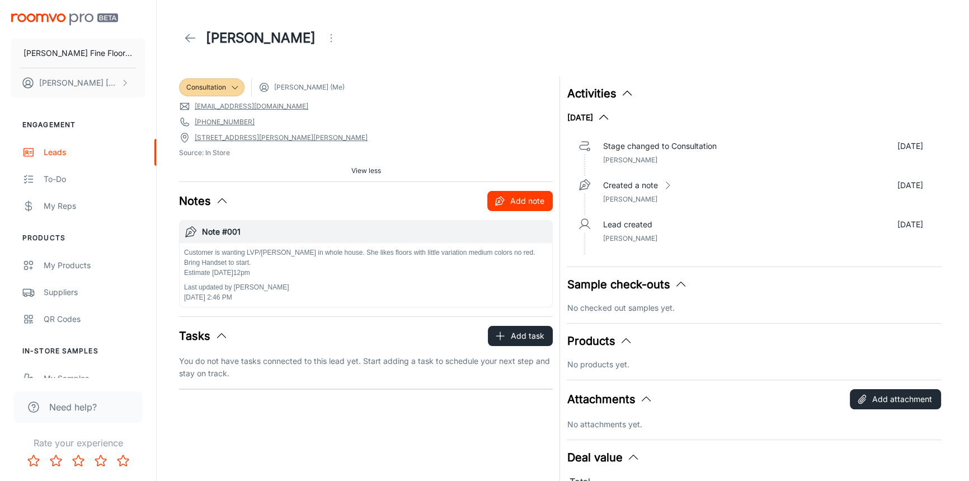
click at [522, 200] on button "Add note" at bounding box center [519, 201] width 65 height 20
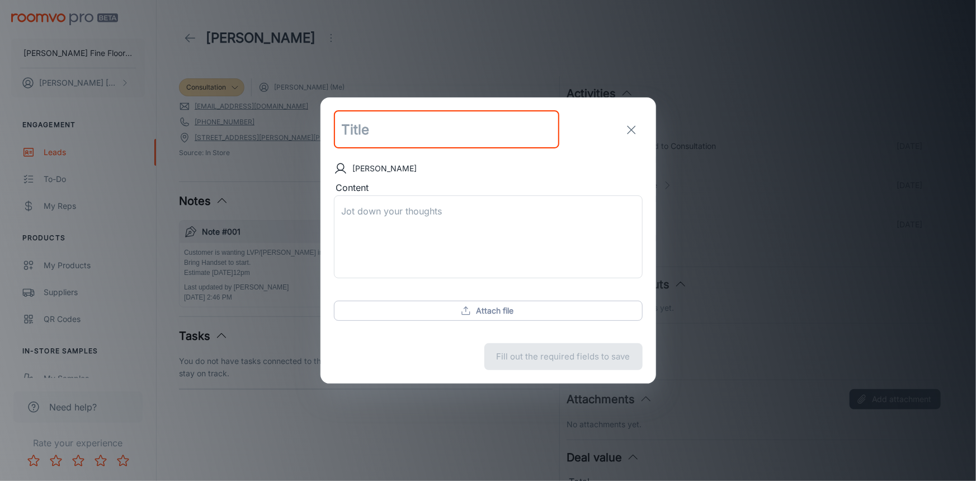
type input "u"
type input "Update"
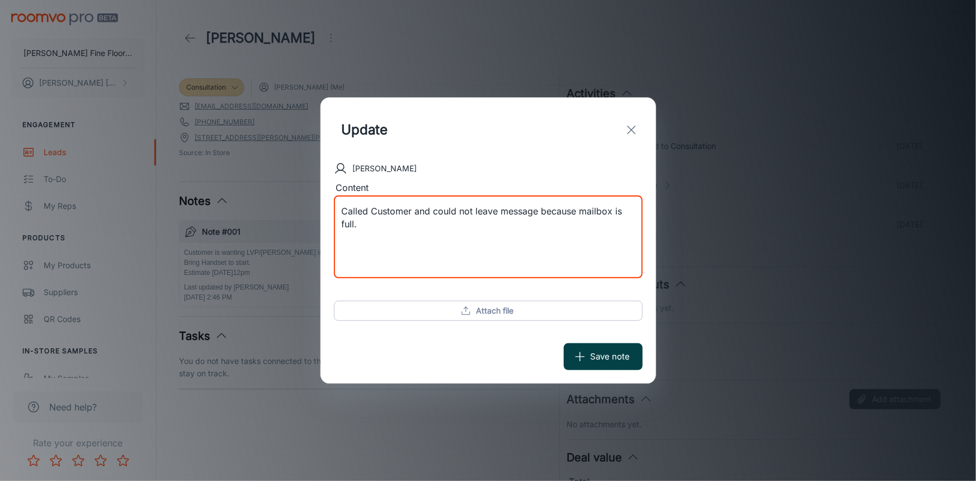
type textarea "Called Customer and could not leave message because mailbox is full."
click at [597, 361] on button "Save note" at bounding box center [603, 356] width 79 height 27
